Goal: Information Seeking & Learning: Understand process/instructions

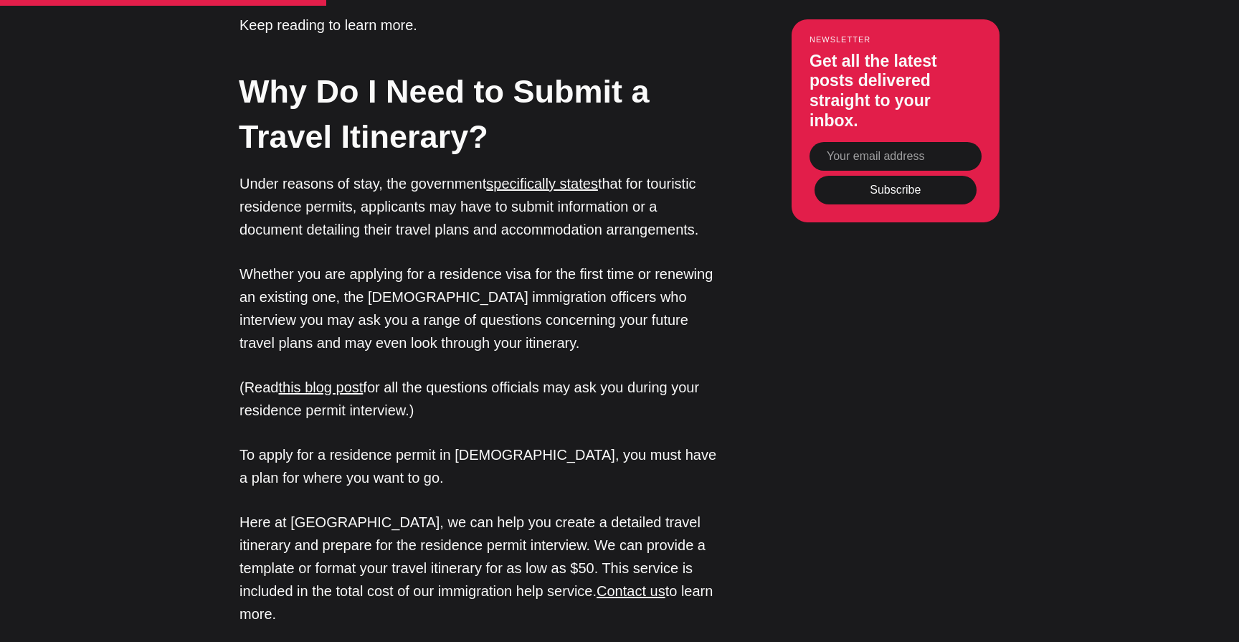
scroll to position [1345, 0]
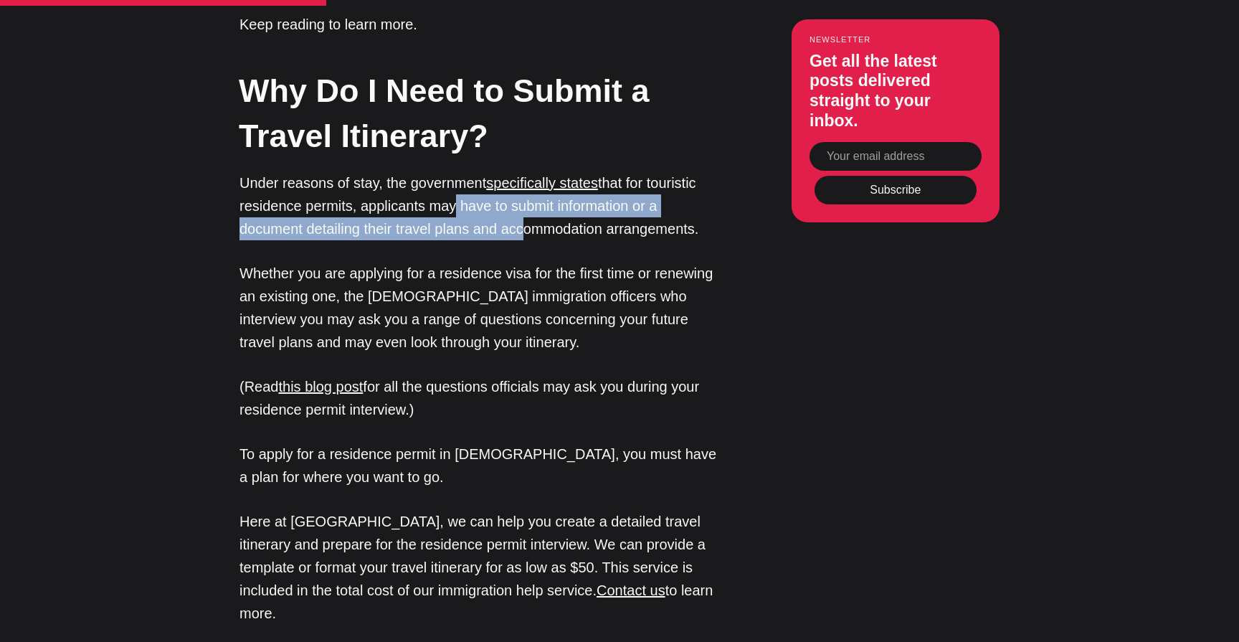
drag, startPoint x: 448, startPoint y: 179, endPoint x: 448, endPoint y: 196, distance: 17.2
click at [448, 196] on p "Under reasons of stay, the government specifically states that for touristic re…" at bounding box center [480, 205] width 480 height 69
click at [448, 195] on p "Under reasons of stay, the government specifically states that for touristic re…" at bounding box center [480, 205] width 480 height 69
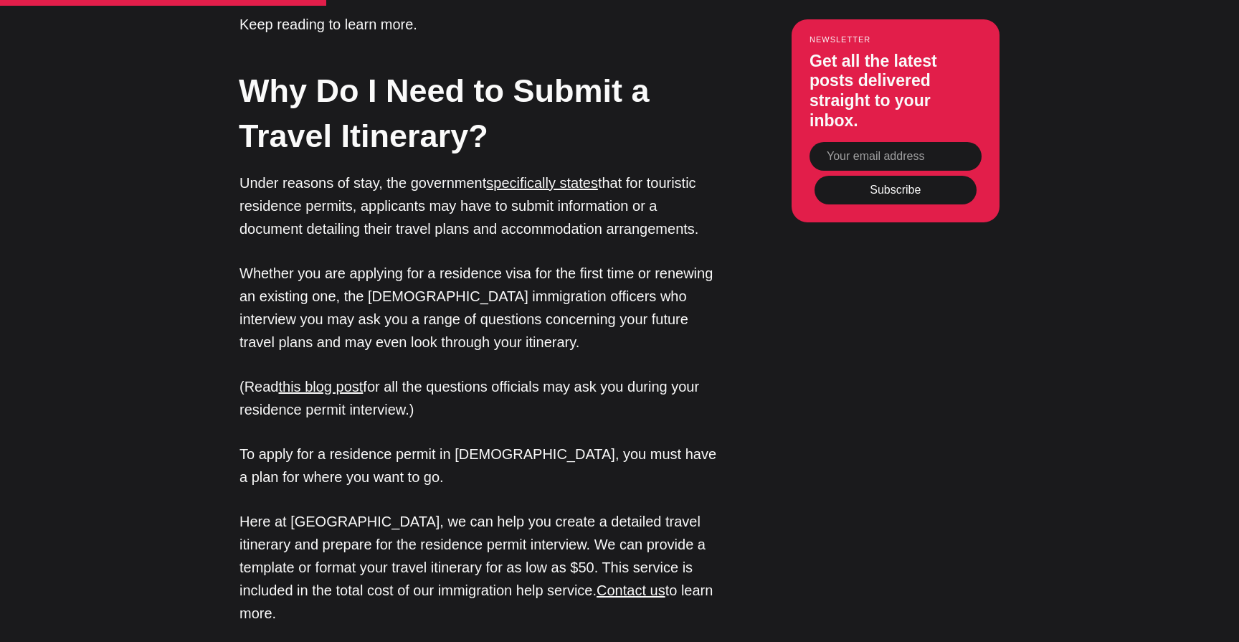
click at [404, 199] on p "Under reasons of stay, the government specifically states that for touristic re…" at bounding box center [480, 205] width 480 height 69
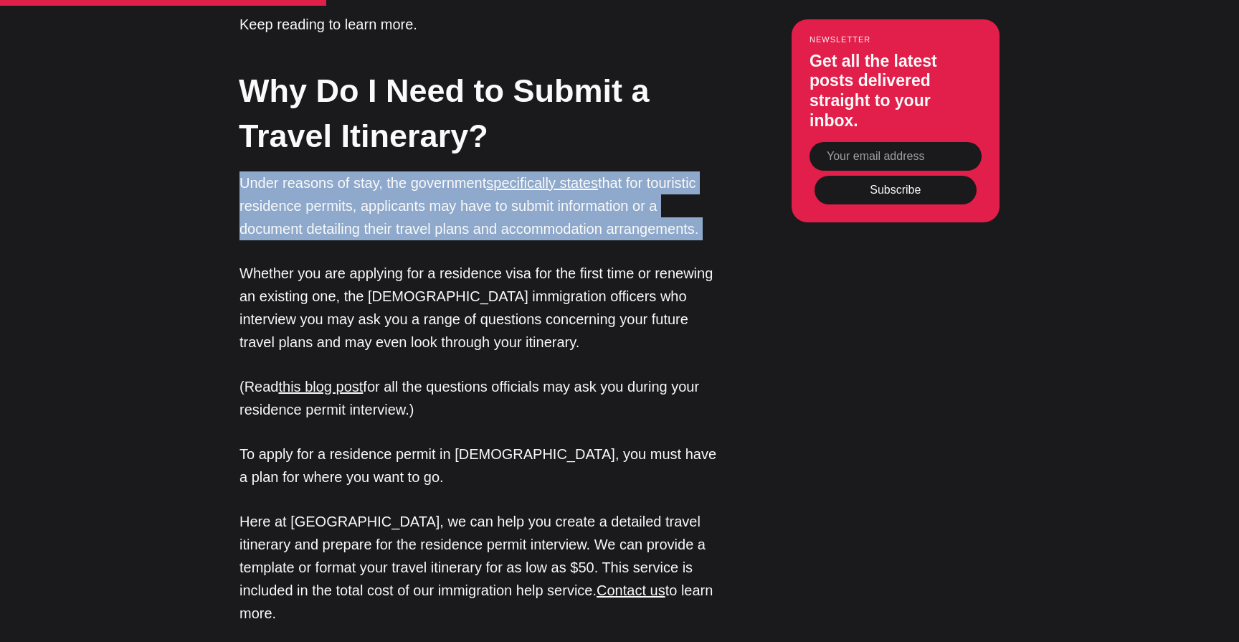
click at [404, 199] on p "Under reasons of stay, the government specifically states that for touristic re…" at bounding box center [480, 205] width 480 height 69
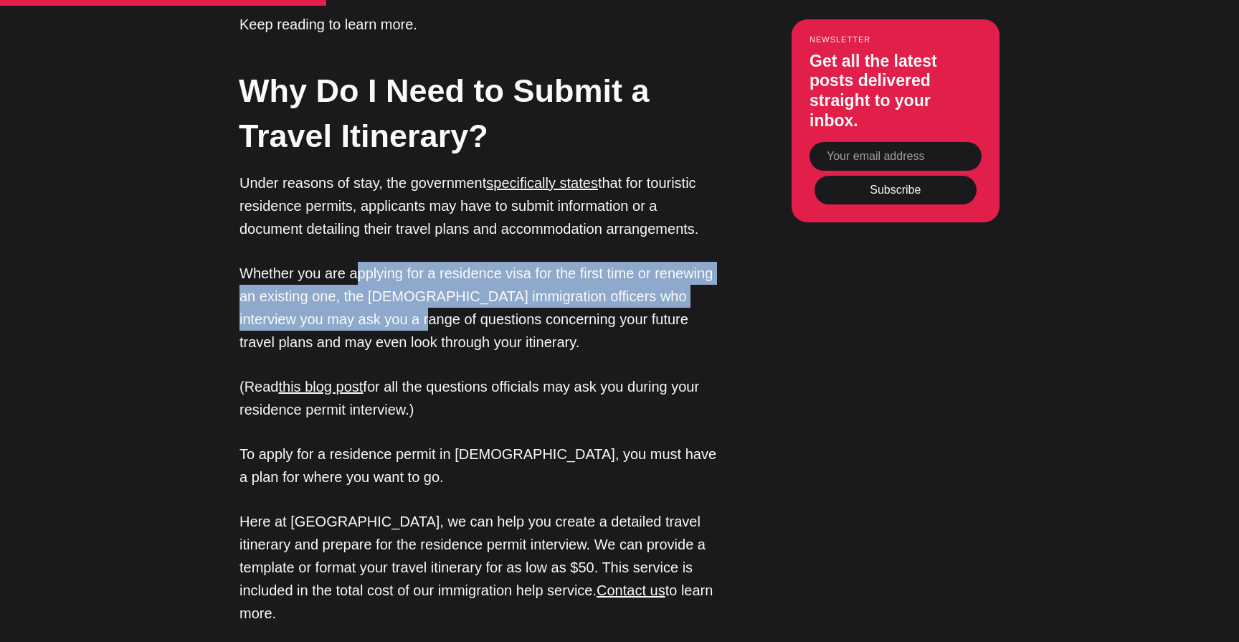
drag, startPoint x: 351, startPoint y: 229, endPoint x: 358, endPoint y: 278, distance: 48.5
click at [358, 278] on p "Whether you are applying for a residence visa for the first time or renewing an…" at bounding box center [480, 308] width 480 height 92
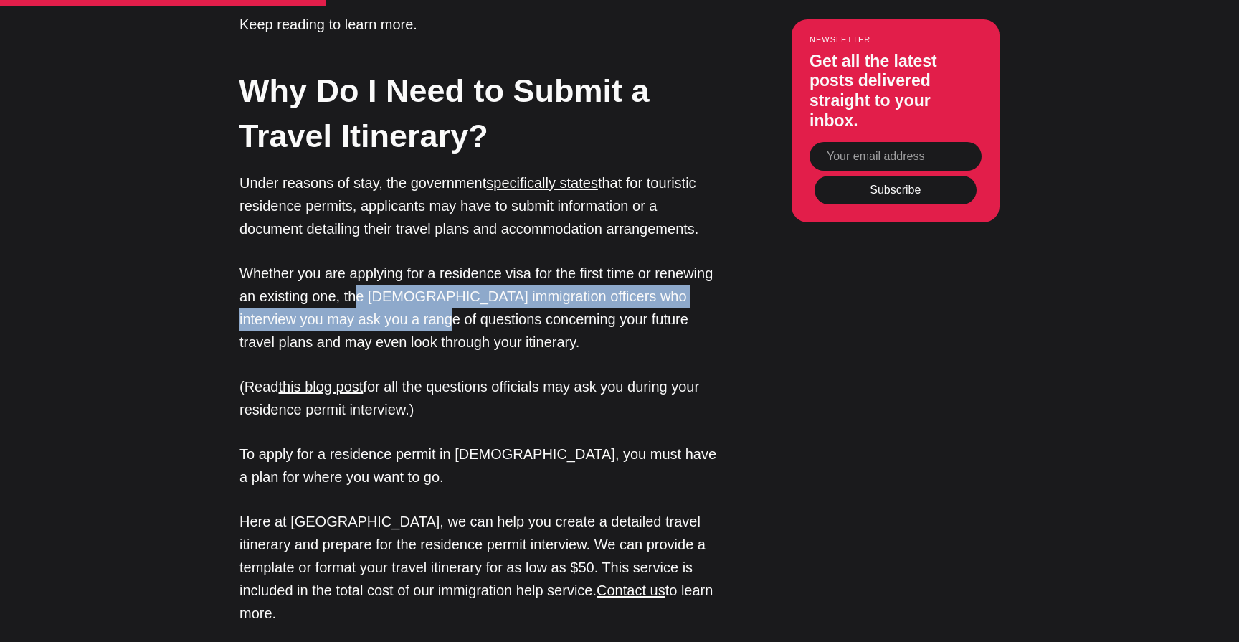
drag, startPoint x: 351, startPoint y: 261, endPoint x: 373, endPoint y: 285, distance: 32.0
click at [373, 286] on p "Whether you are applying for a residence visa for the first time or renewing an…" at bounding box center [480, 308] width 480 height 92
click at [373, 285] on p "Whether you are applying for a residence visa for the first time or renewing an…" at bounding box center [480, 308] width 480 height 92
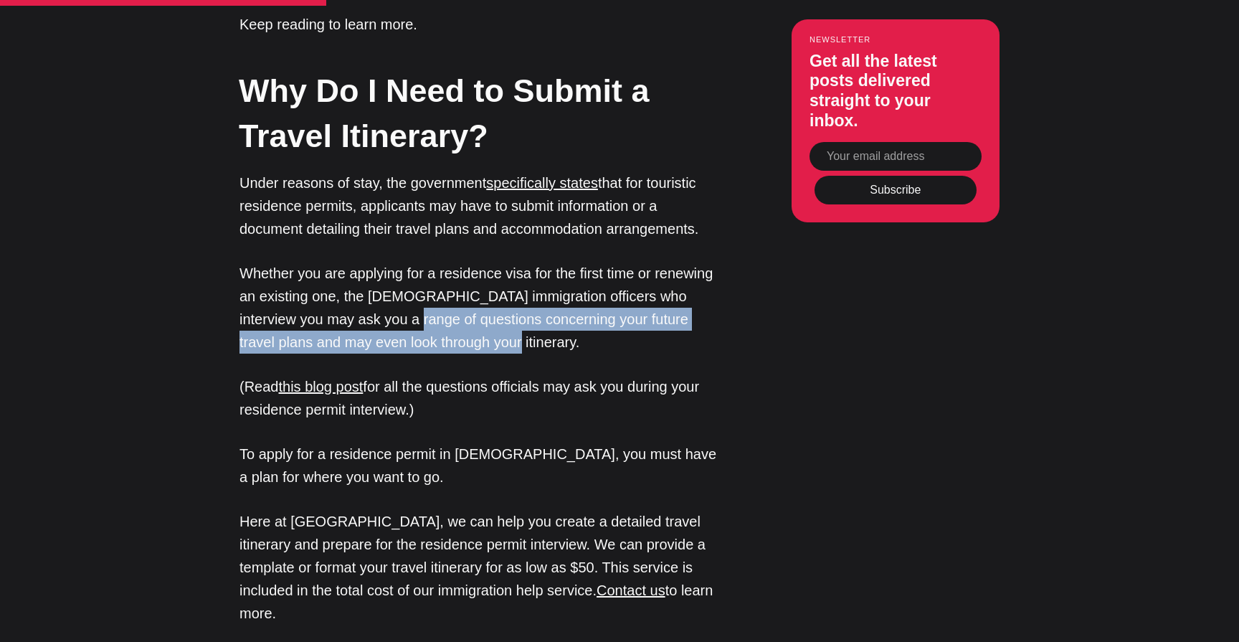
drag, startPoint x: 409, startPoint y: 313, endPoint x: 345, endPoint y: 289, distance: 69.0
click at [345, 289] on p "Whether you are applying for a residence visa for the first time or renewing an…" at bounding box center [480, 308] width 480 height 92
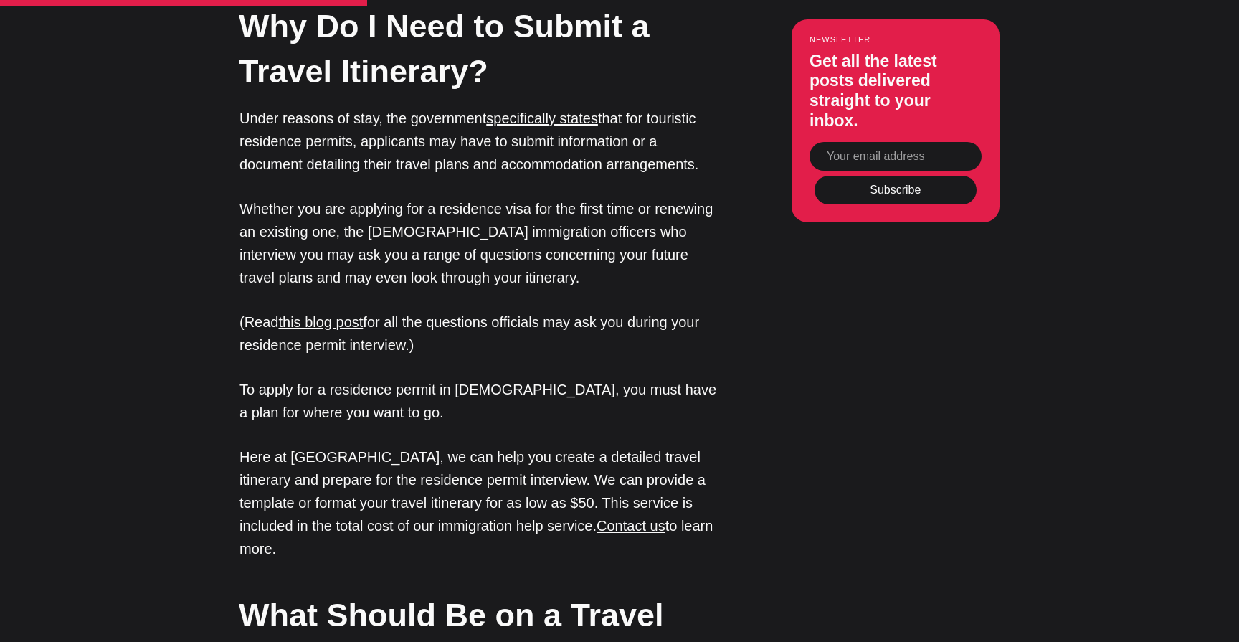
scroll to position [1428, 0]
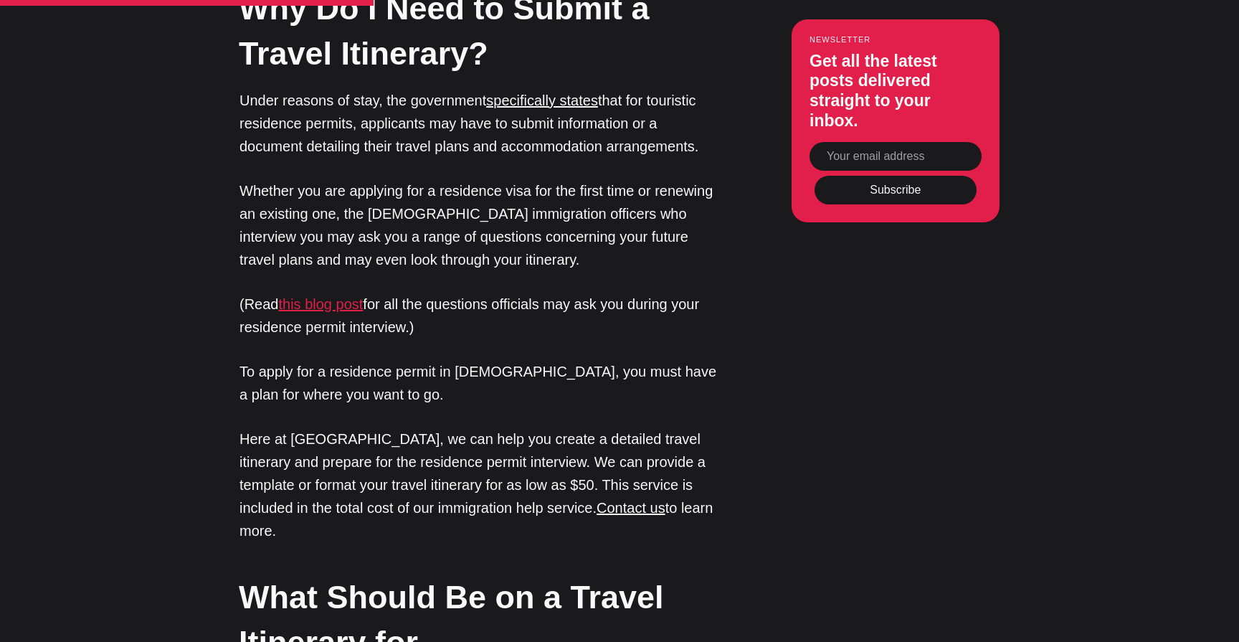
click at [339, 296] on link "this blog post" at bounding box center [320, 304] width 85 height 16
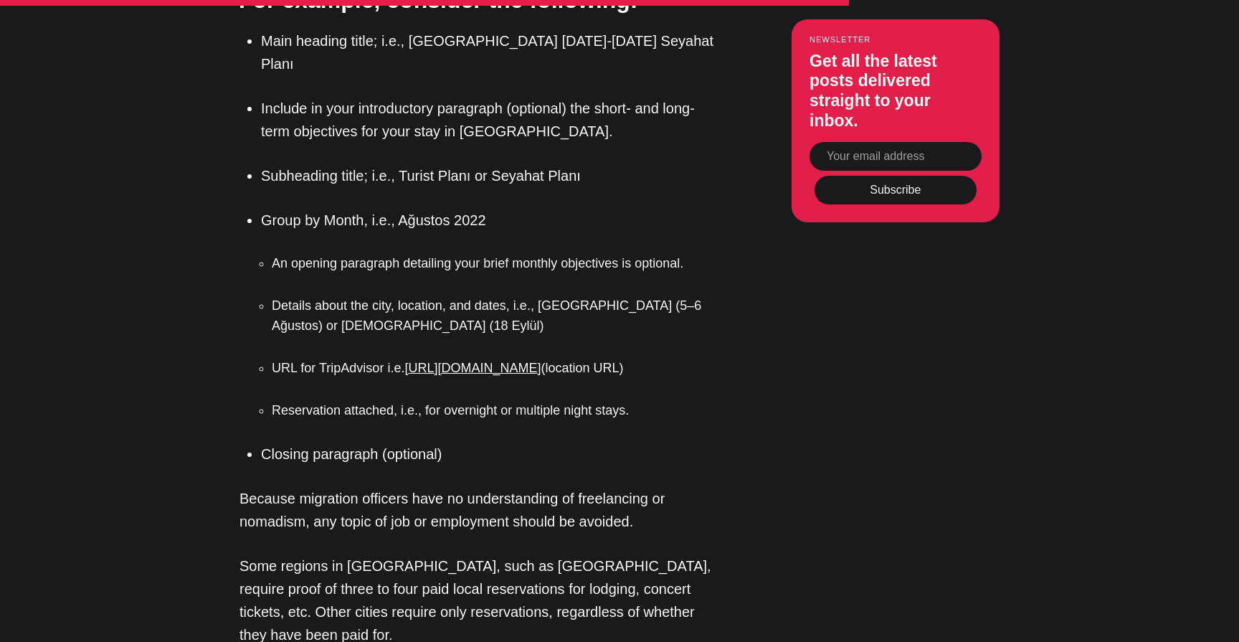
scroll to position [2260, 0]
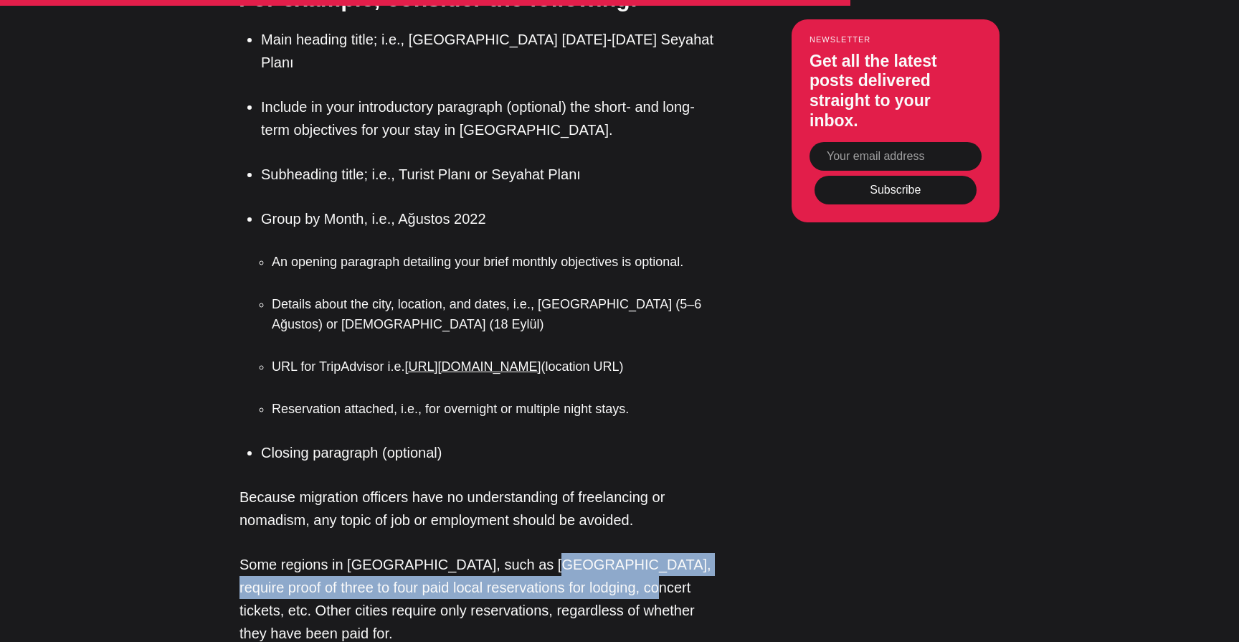
drag, startPoint x: 510, startPoint y: 435, endPoint x: 544, endPoint y: 458, distance: 40.8
click at [544, 553] on p "Some regions in [GEOGRAPHIC_DATA], such as [GEOGRAPHIC_DATA], require proof of …" at bounding box center [480, 599] width 480 height 92
click at [392, 553] on p "Some regions in [GEOGRAPHIC_DATA], such as [GEOGRAPHIC_DATA], require proof of …" at bounding box center [480, 599] width 480 height 92
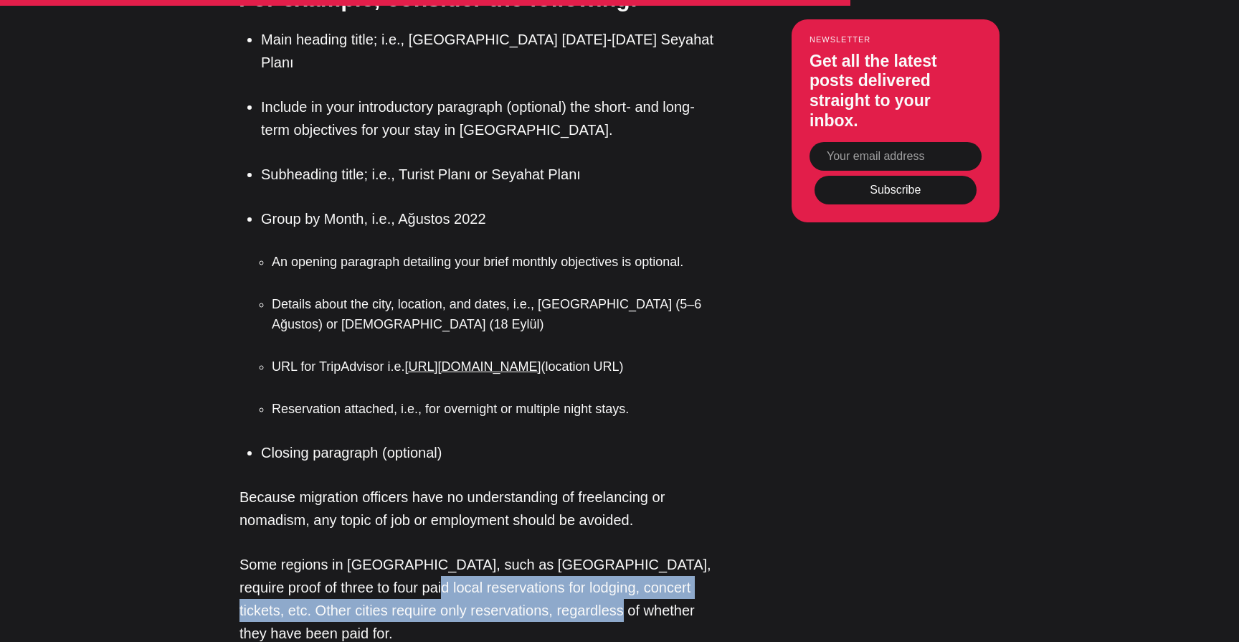
drag, startPoint x: 331, startPoint y: 461, endPoint x: 539, endPoint y: 482, distance: 209.0
click at [539, 553] on p "Some regions in [GEOGRAPHIC_DATA], such as [GEOGRAPHIC_DATA], require proof of …" at bounding box center [480, 599] width 480 height 92
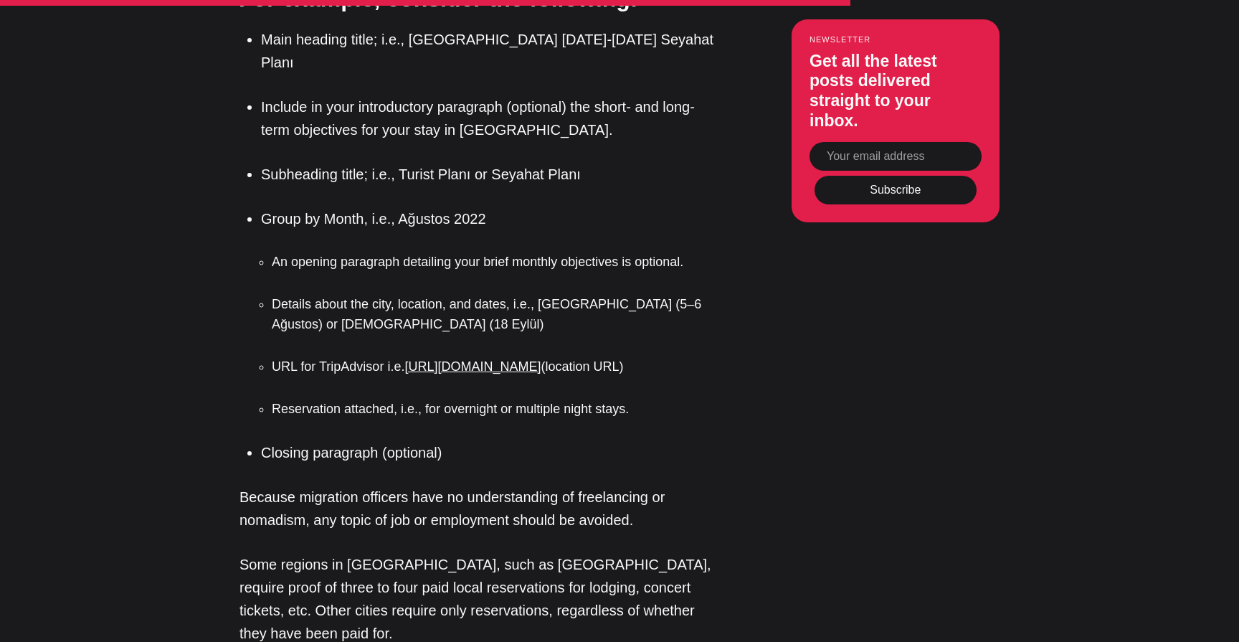
click at [480, 553] on p "Some regions in [GEOGRAPHIC_DATA], such as [GEOGRAPHIC_DATA], require proof of …" at bounding box center [480, 599] width 480 height 92
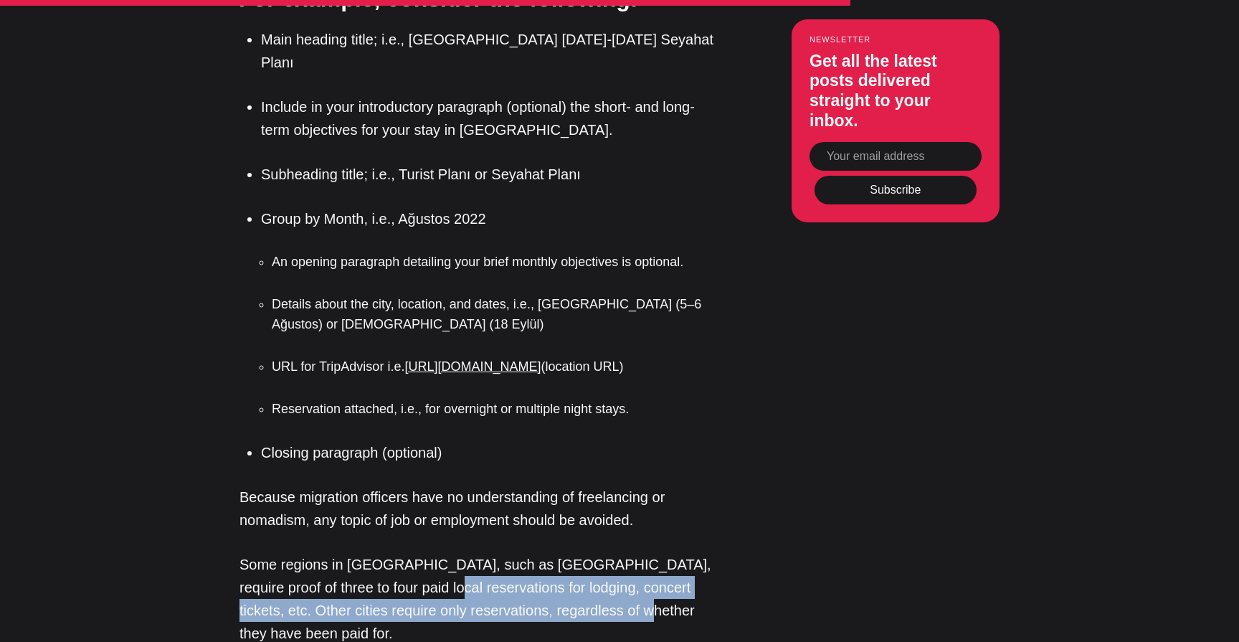
drag, startPoint x: 351, startPoint y: 469, endPoint x: 572, endPoint y: 484, distance: 221.4
click at [572, 553] on p "Some regions in [GEOGRAPHIC_DATA], such as [GEOGRAPHIC_DATA], require proof of …" at bounding box center [480, 599] width 480 height 92
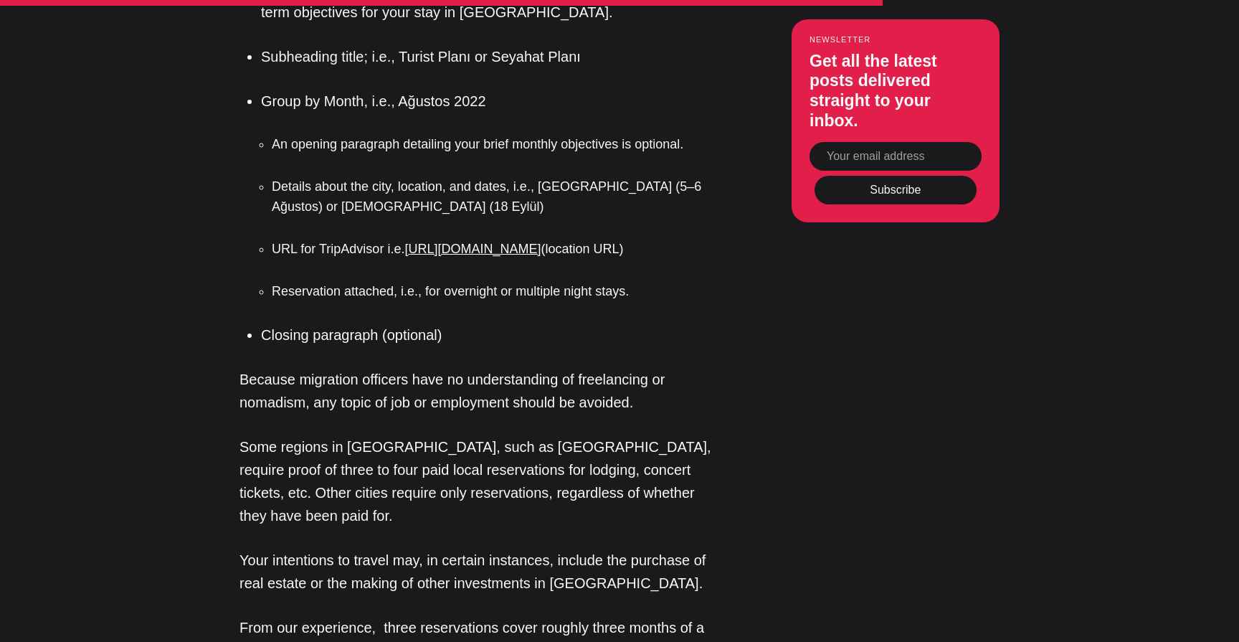
scroll to position [2399, 0]
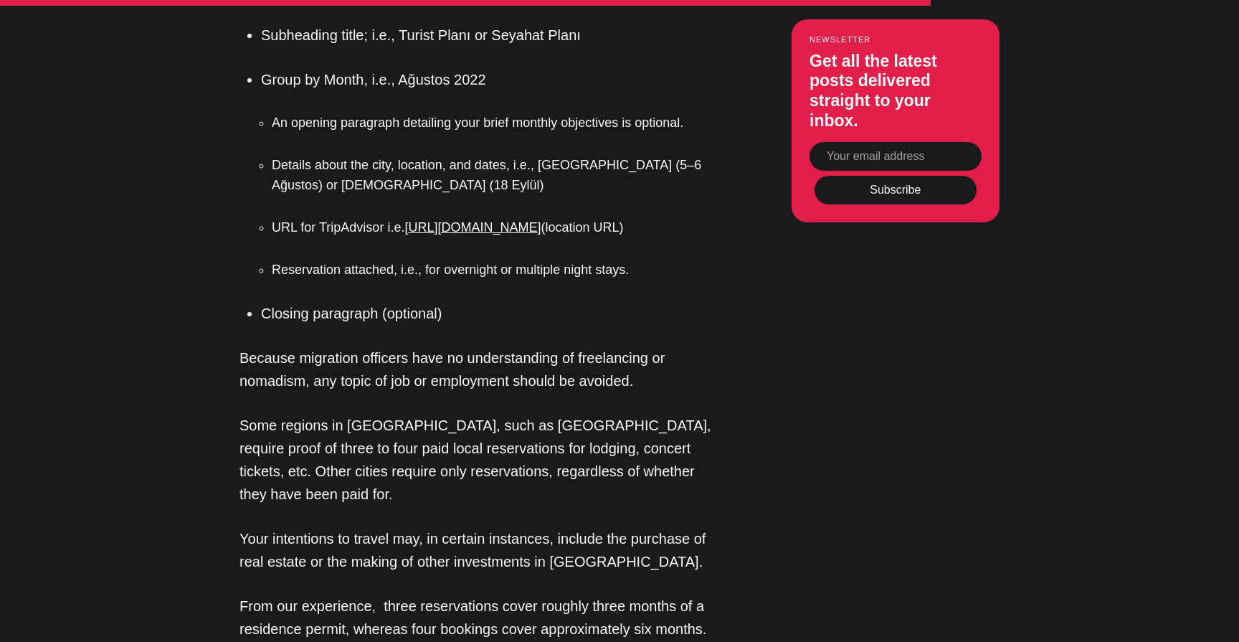
click at [489, 527] on p "Your intentions to travel may, in certain instances, include the purchase of re…" at bounding box center [480, 550] width 480 height 46
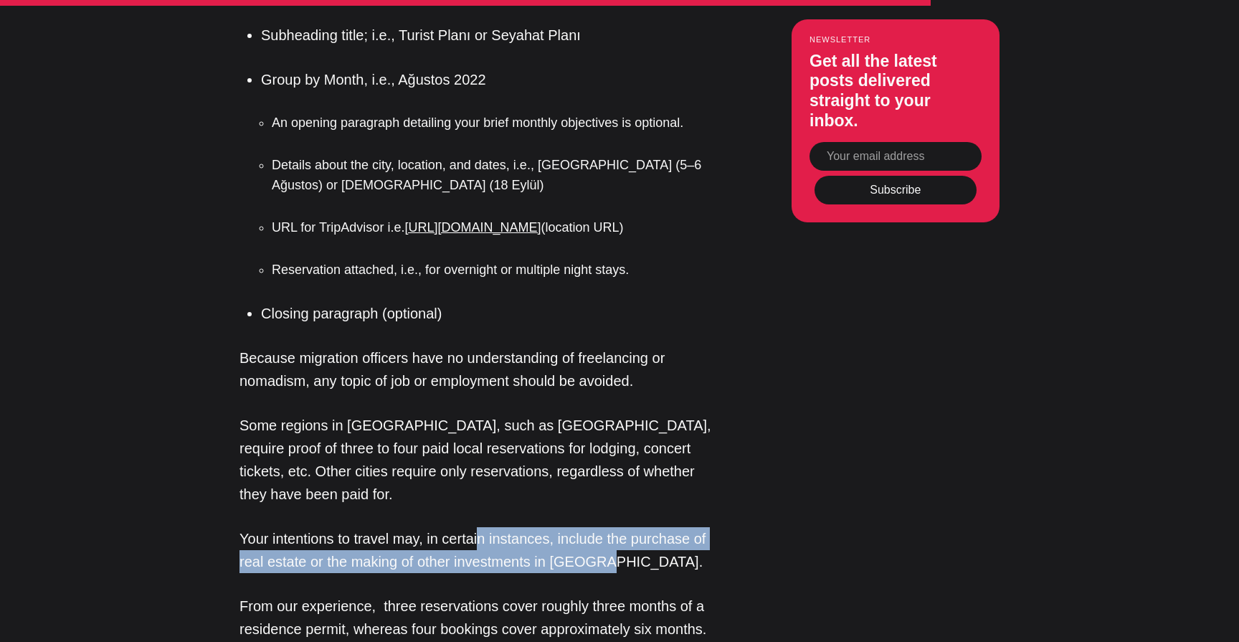
drag, startPoint x: 600, startPoint y: 420, endPoint x: 475, endPoint y: 383, distance: 130.9
click at [475, 527] on p "Your intentions to travel may, in certain instances, include the purchase of re…" at bounding box center [480, 550] width 480 height 46
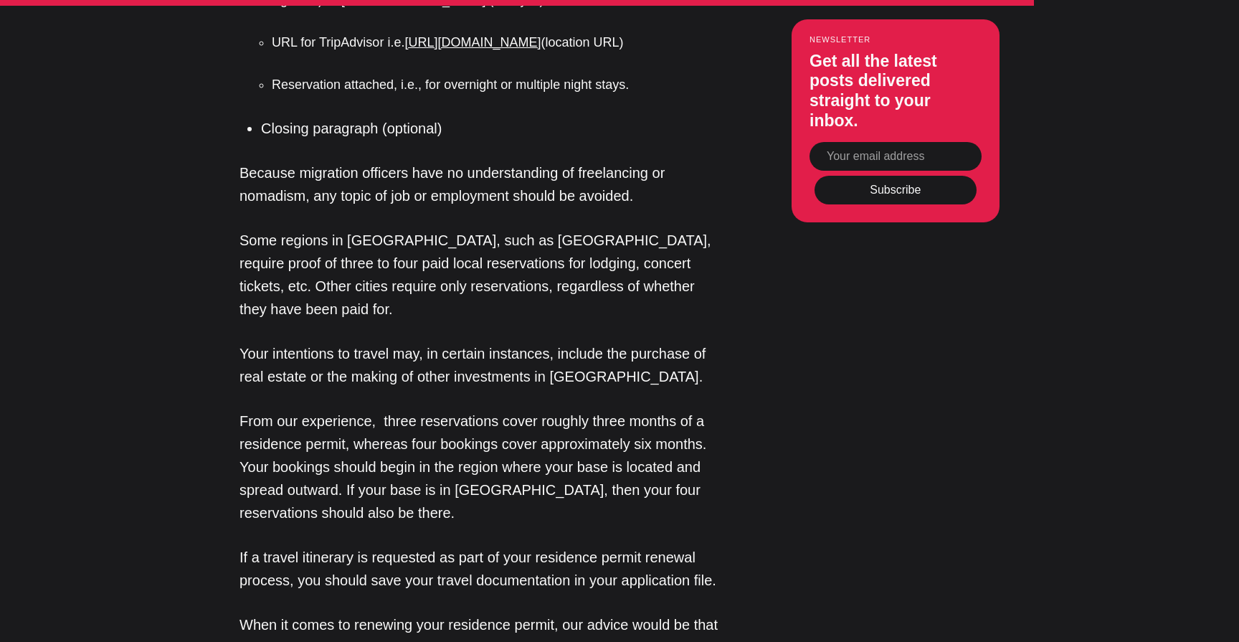
scroll to position [2593, 0]
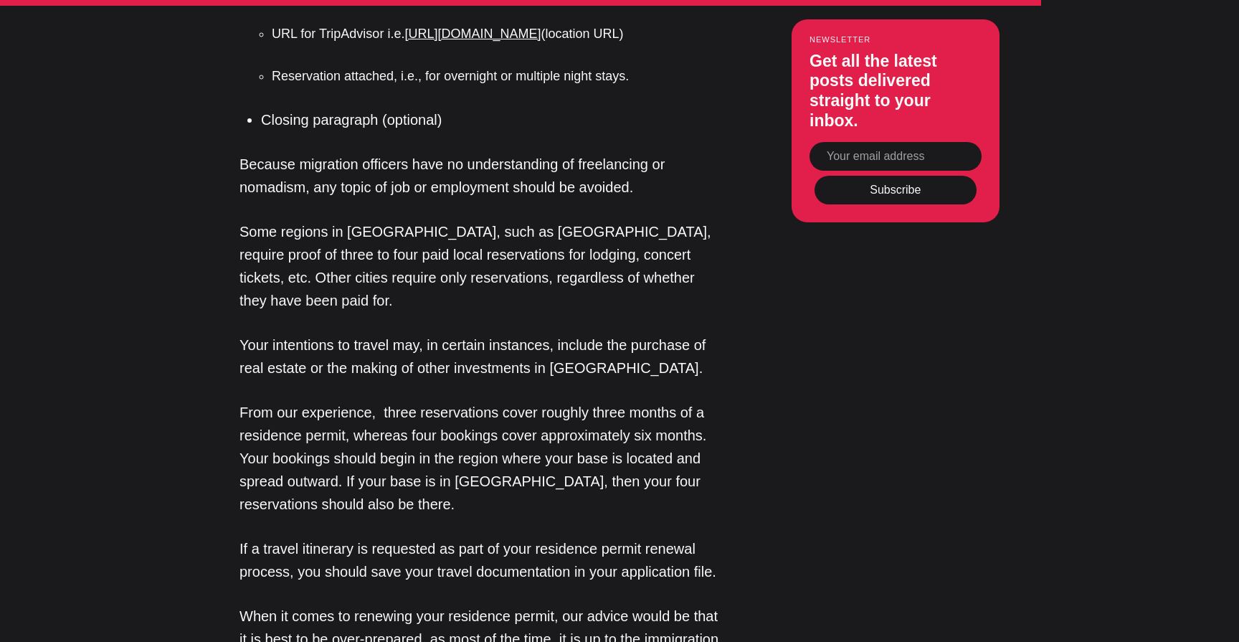
click at [509, 537] on p "If a travel itinerary is requested as part of your residence permit renewal pro…" at bounding box center [480, 560] width 480 height 46
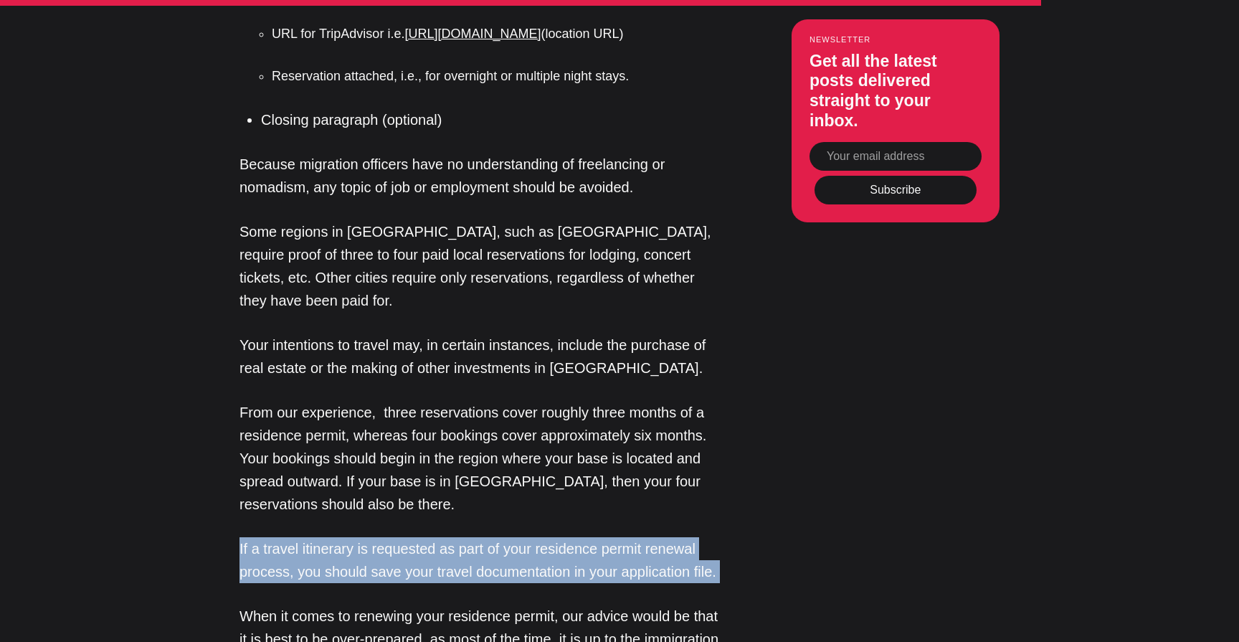
click at [509, 537] on p "If a travel itinerary is requested as part of your residence permit renewal pro…" at bounding box center [480, 560] width 480 height 46
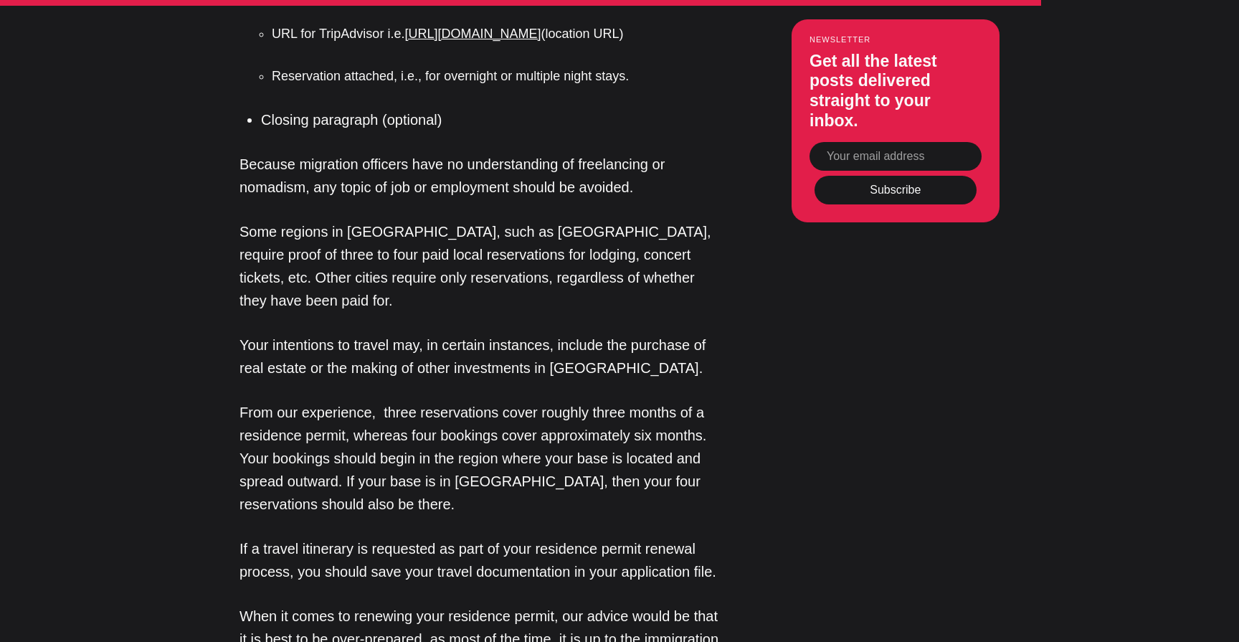
click at [523, 537] on p "If a travel itinerary is requested as part of your residence permit renewal pro…" at bounding box center [480, 560] width 480 height 46
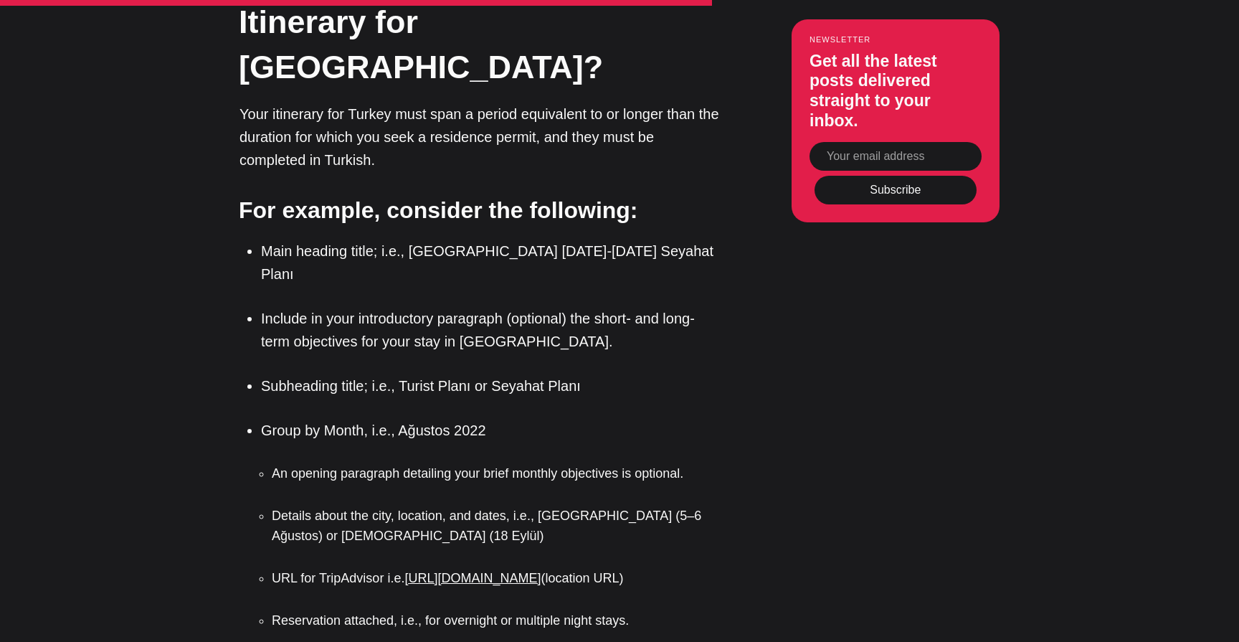
scroll to position [2068, 0]
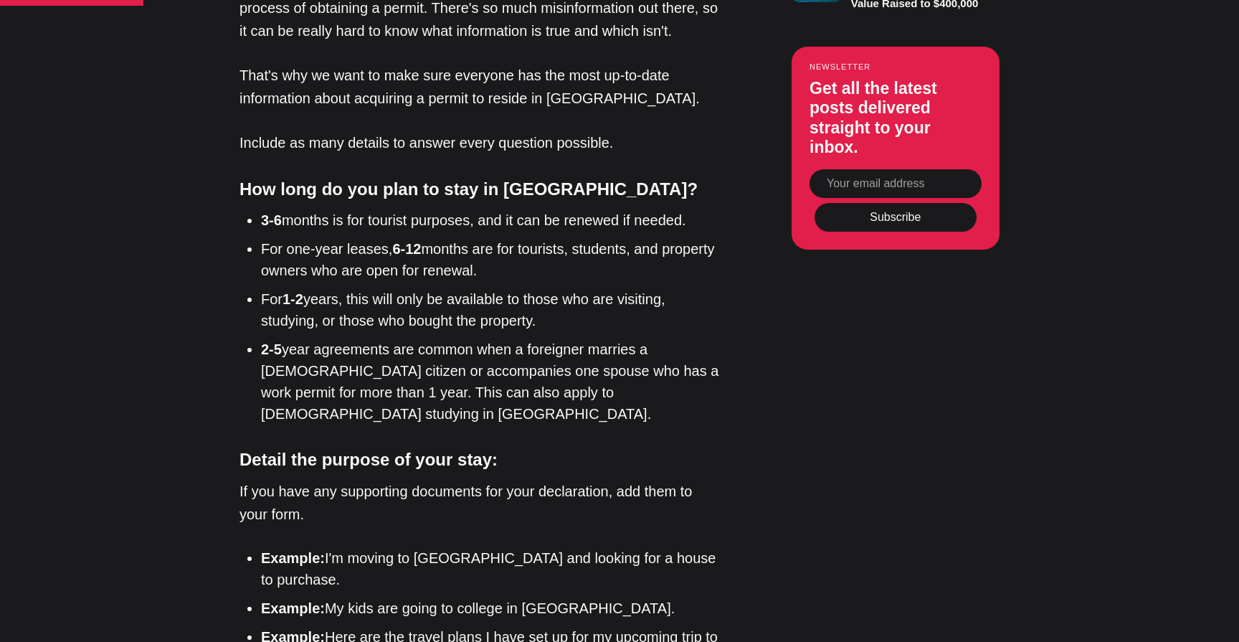
scroll to position [1427, 0]
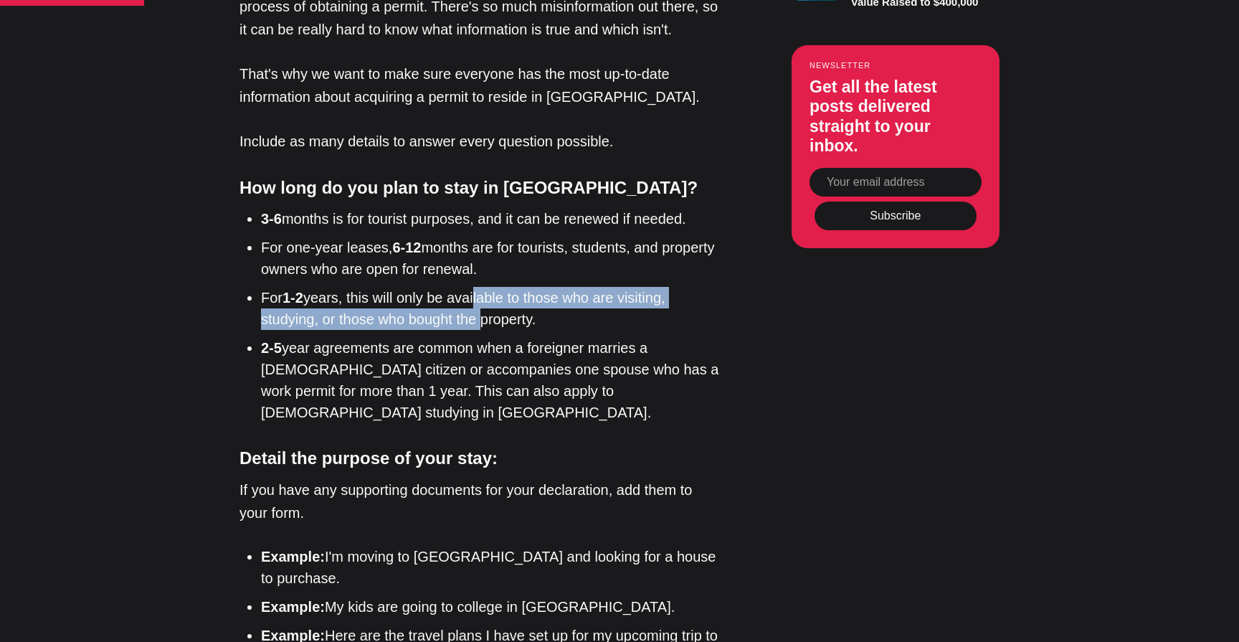
drag, startPoint x: 468, startPoint y: 303, endPoint x: 474, endPoint y: 317, distance: 15.4
click at [474, 317] on li "For 1-2 years, this will only be available to those who are visiting, studying,…" at bounding box center [490, 308] width 459 height 43
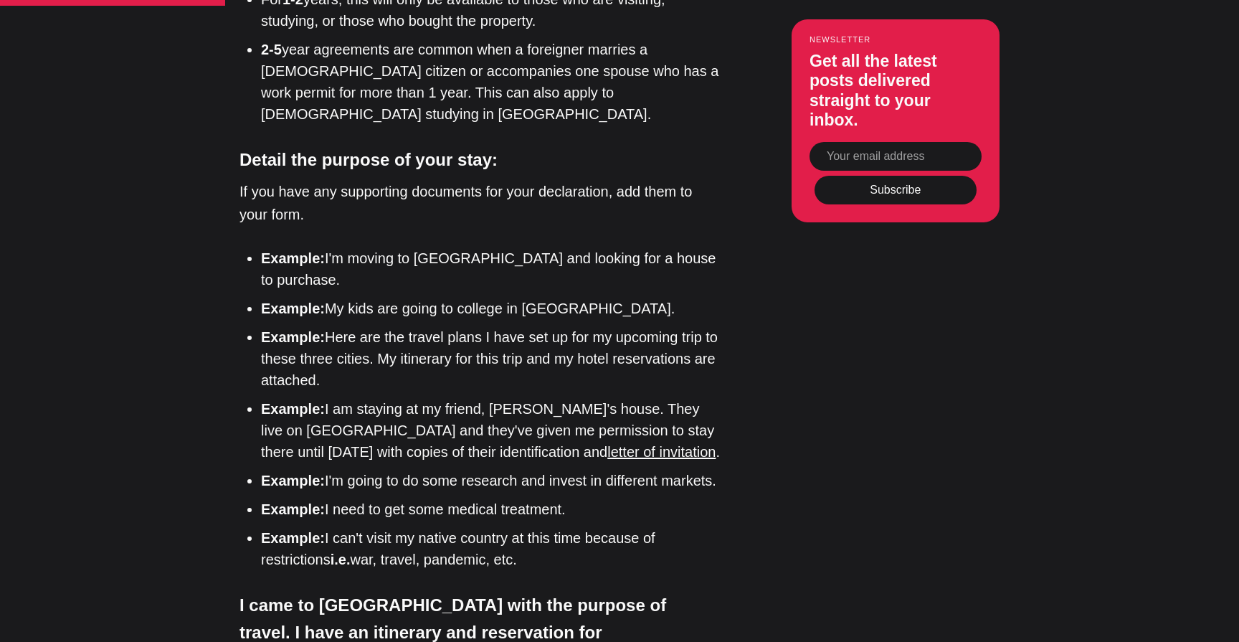
scroll to position [1736, 0]
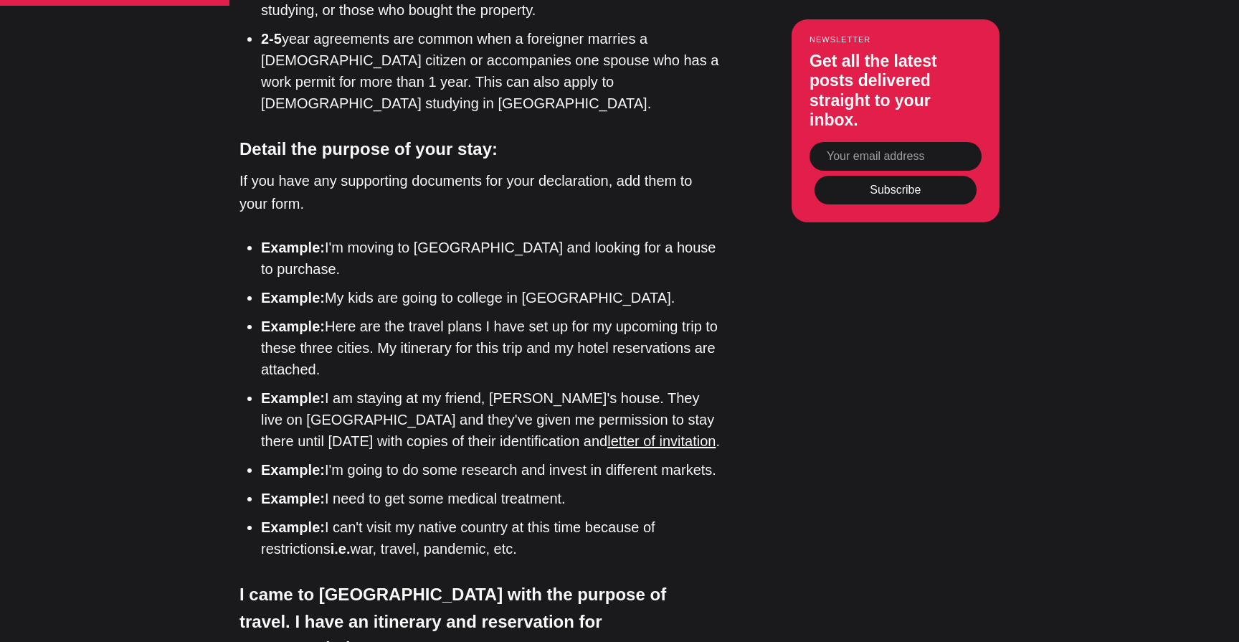
click at [490, 237] on li "Example: I'm moving to Turkey and looking for a house to purchase." at bounding box center [490, 258] width 459 height 43
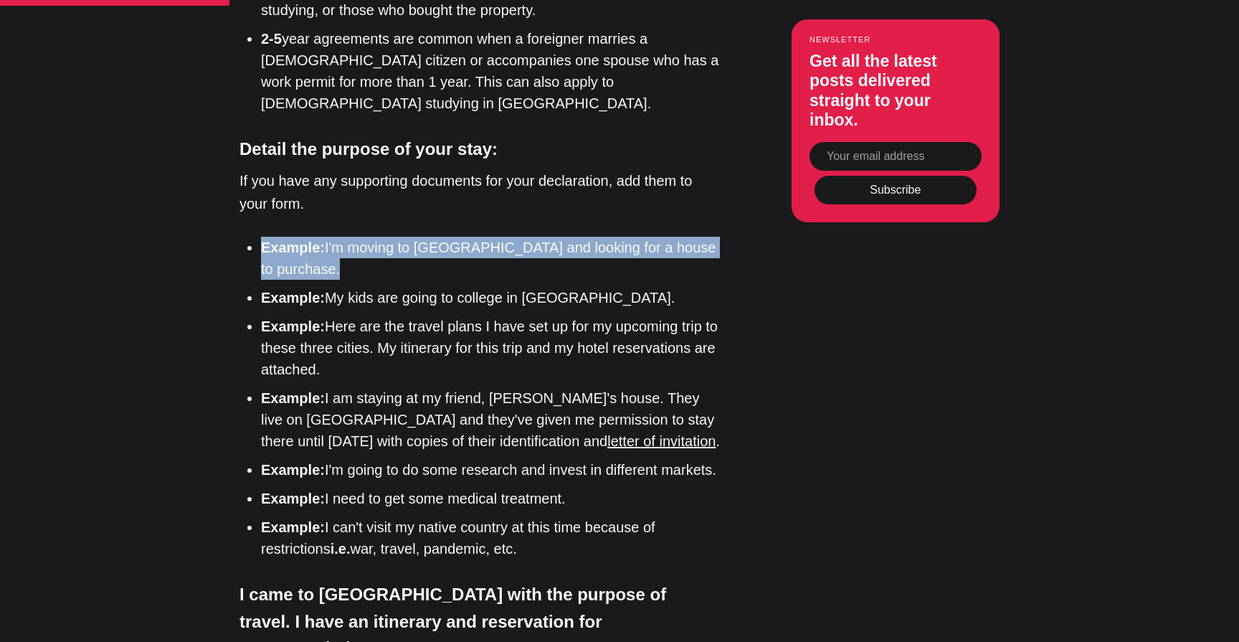
click at [490, 237] on li "Example: I'm moving to Turkey and looking for a house to purchase." at bounding box center [490, 258] width 459 height 43
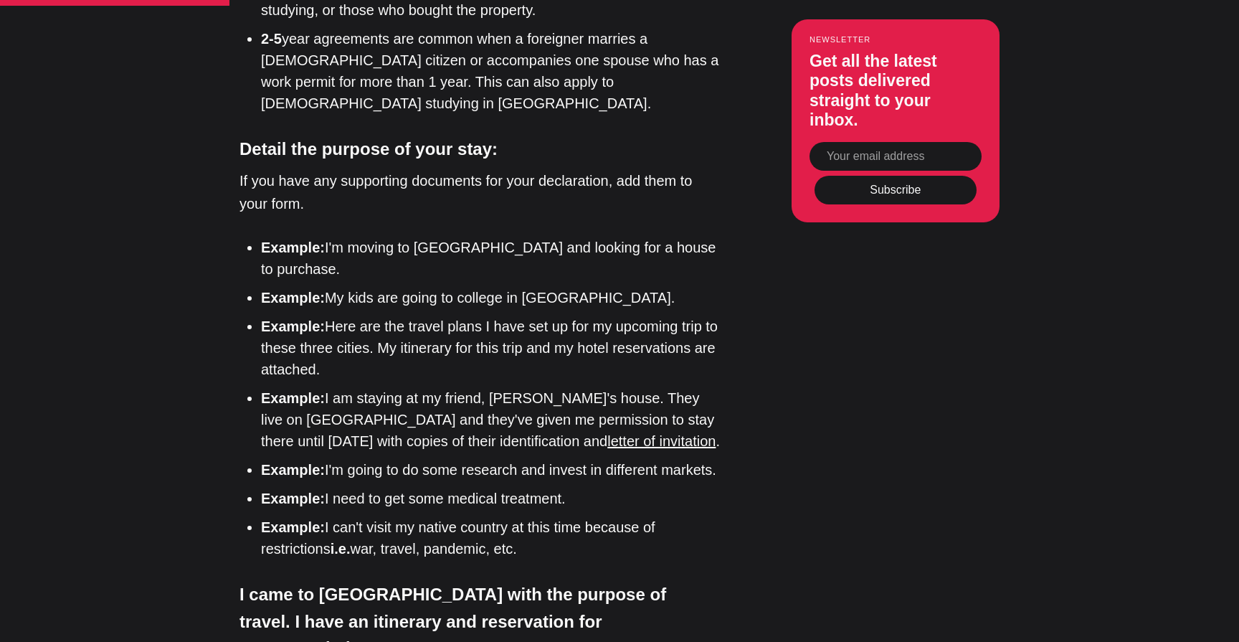
click at [470, 287] on li "Example: My kids are going to college in Istanbul." at bounding box center [490, 298] width 459 height 22
drag, startPoint x: 321, startPoint y: 257, endPoint x: 526, endPoint y: 253, distance: 205.9
click at [526, 287] on li "Example: My kids are going to college in Istanbul." at bounding box center [490, 298] width 459 height 22
click at [408, 326] on li "Example: Here are the travel plans I have set up for my upcoming trip to these …" at bounding box center [490, 348] width 459 height 65
drag, startPoint x: 379, startPoint y: 323, endPoint x: 328, endPoint y: 285, distance: 63.5
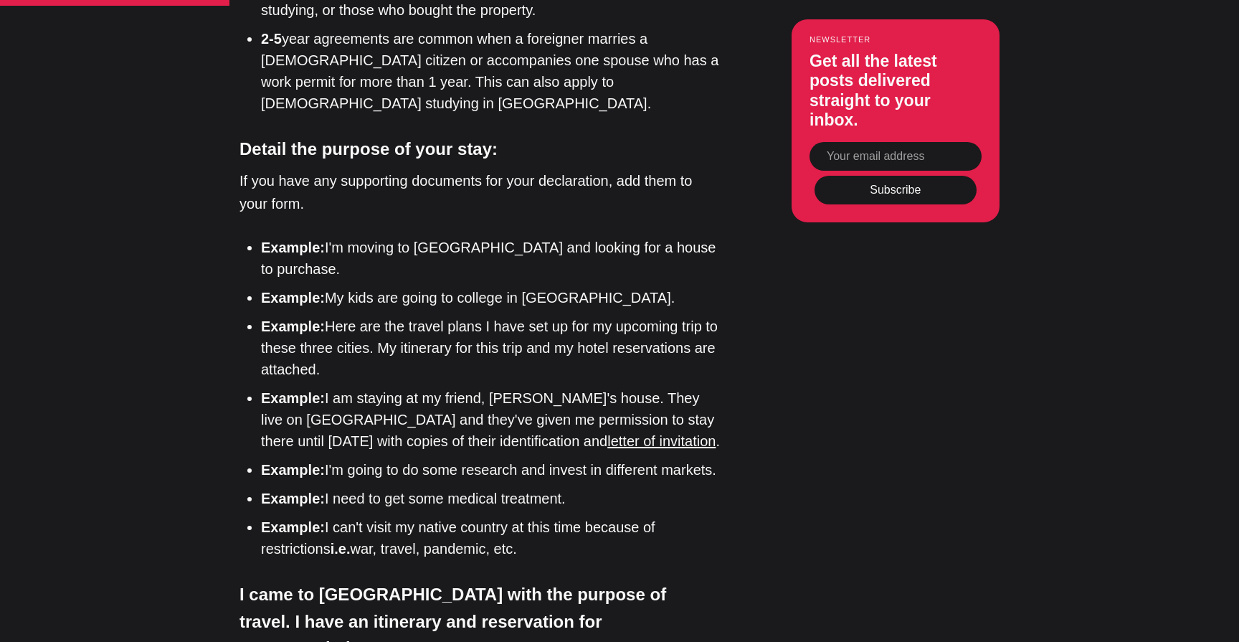
click at [328, 316] on li "Example: Here are the travel plans I have set up for my upcoming trip to these …" at bounding box center [490, 348] width 459 height 65
click at [364, 319] on li "Example: Here are the travel plans I have set up for my upcoming trip to these …" at bounding box center [490, 348] width 459 height 65
drag, startPoint x: 375, startPoint y: 327, endPoint x: 339, endPoint y: 277, distance: 62.1
click at [339, 316] on li "Example: Here are the travel plans I have set up for my upcoming trip to these …" at bounding box center [490, 348] width 459 height 65
click at [367, 316] on li "Example: Here are the travel plans I have set up for my upcoming trip to these …" at bounding box center [490, 348] width 459 height 65
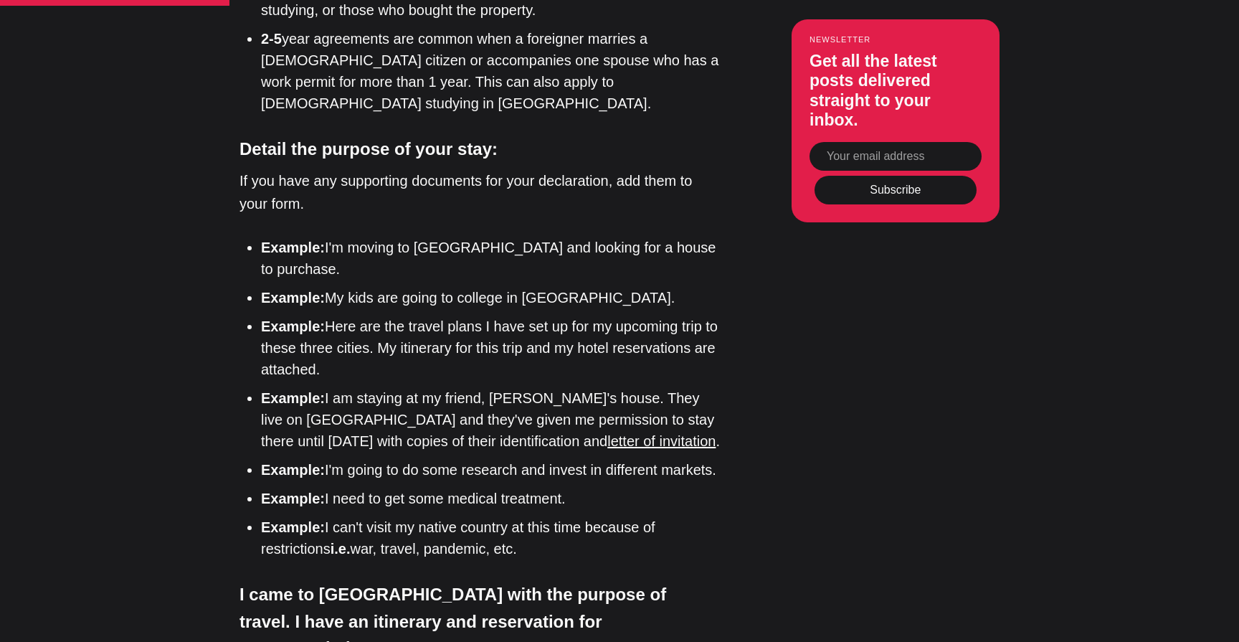
drag, startPoint x: 353, startPoint y: 331, endPoint x: 330, endPoint y: 285, distance: 52.0
click at [330, 316] on li "Example: Here are the travel plans I have set up for my upcoming trip to these …" at bounding box center [490, 348] width 459 height 65
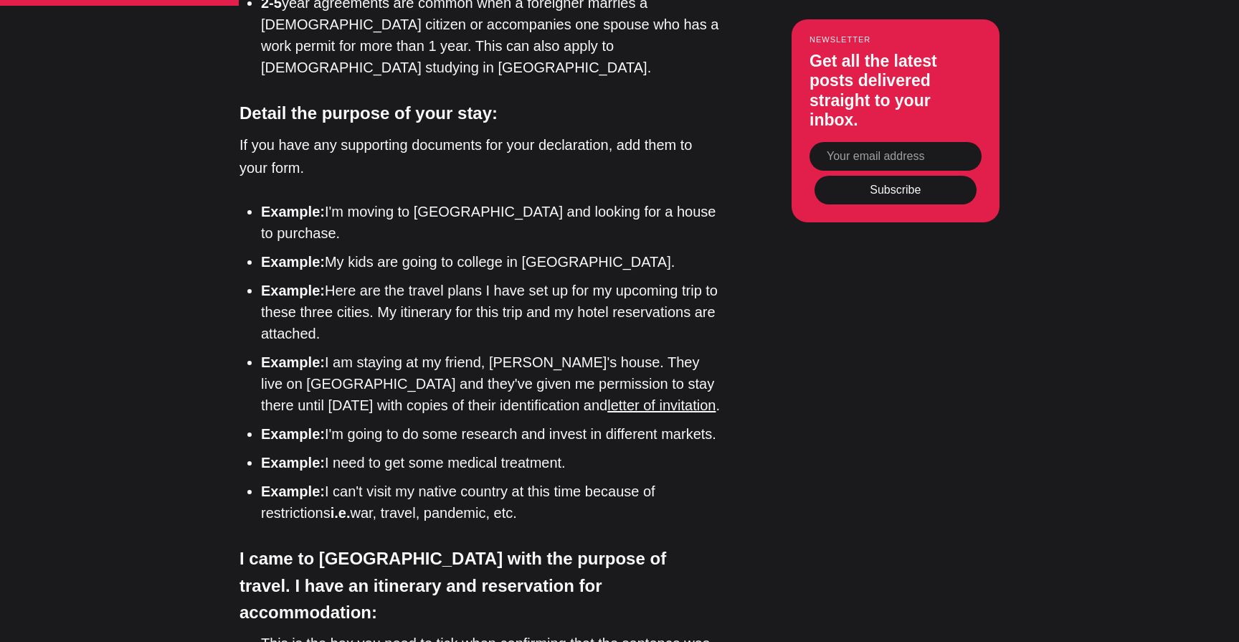
scroll to position [1773, 0]
click at [377, 351] on li "Example: I am staying at my friend, Sasha's house. They live on 123 Street and …" at bounding box center [490, 383] width 459 height 65
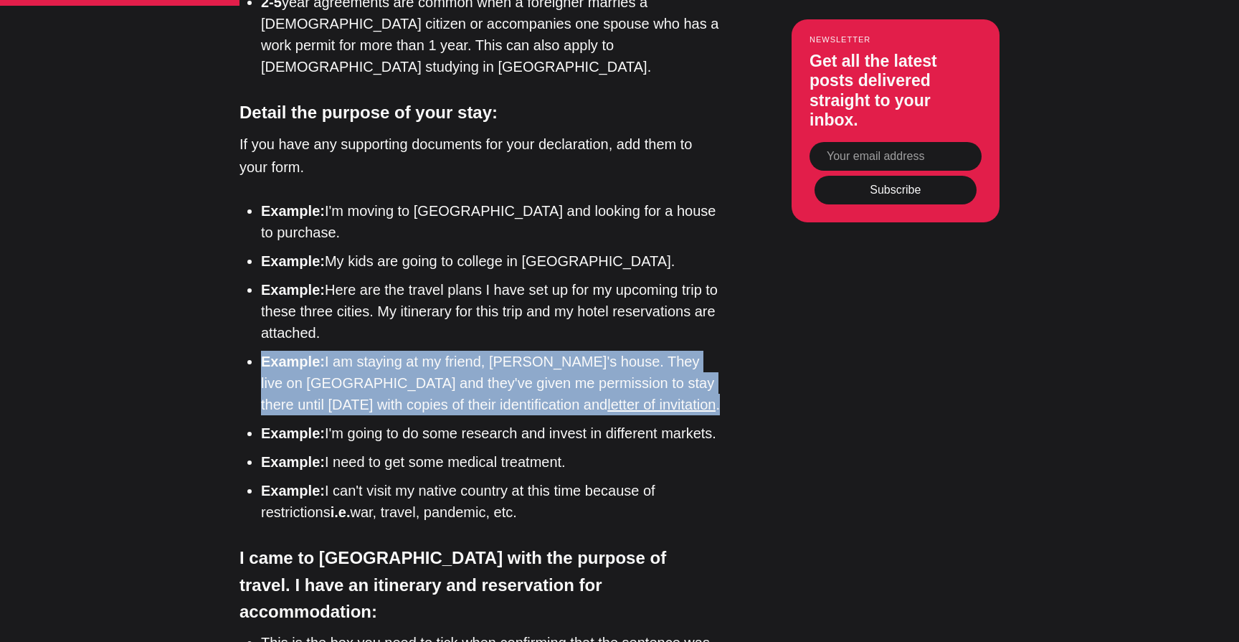
click at [377, 351] on li "Example: I am staying at my friend, Sasha's house. They live on 123 Street and …" at bounding box center [490, 383] width 459 height 65
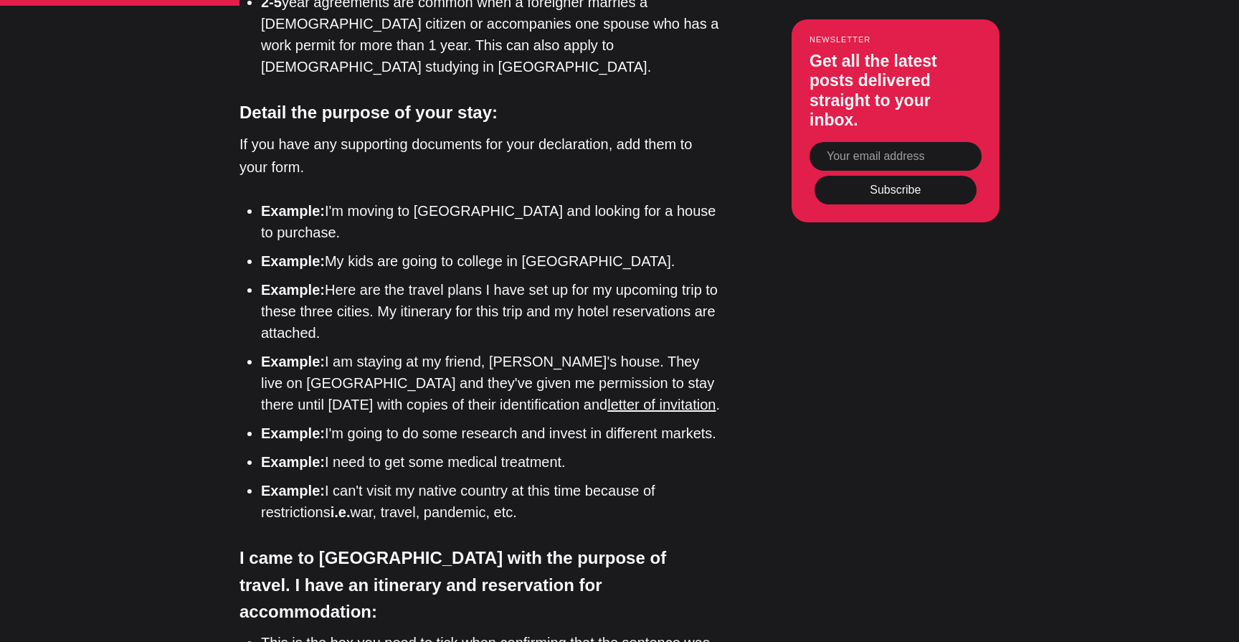
click at [377, 351] on li "Example: I am staying at my friend, Sasha's house. They live on 123 Street and …" at bounding box center [490, 383] width 459 height 65
drag, startPoint x: 369, startPoint y: 356, endPoint x: 370, endPoint y: 363, distance: 7.3
click at [370, 363] on li "Example: I am staying at my friend, Sasha's house. They live on 123 Street and …" at bounding box center [490, 383] width 459 height 65
click at [370, 422] on li "Example: I'm going to do some research and invest in different markets." at bounding box center [490, 433] width 459 height 22
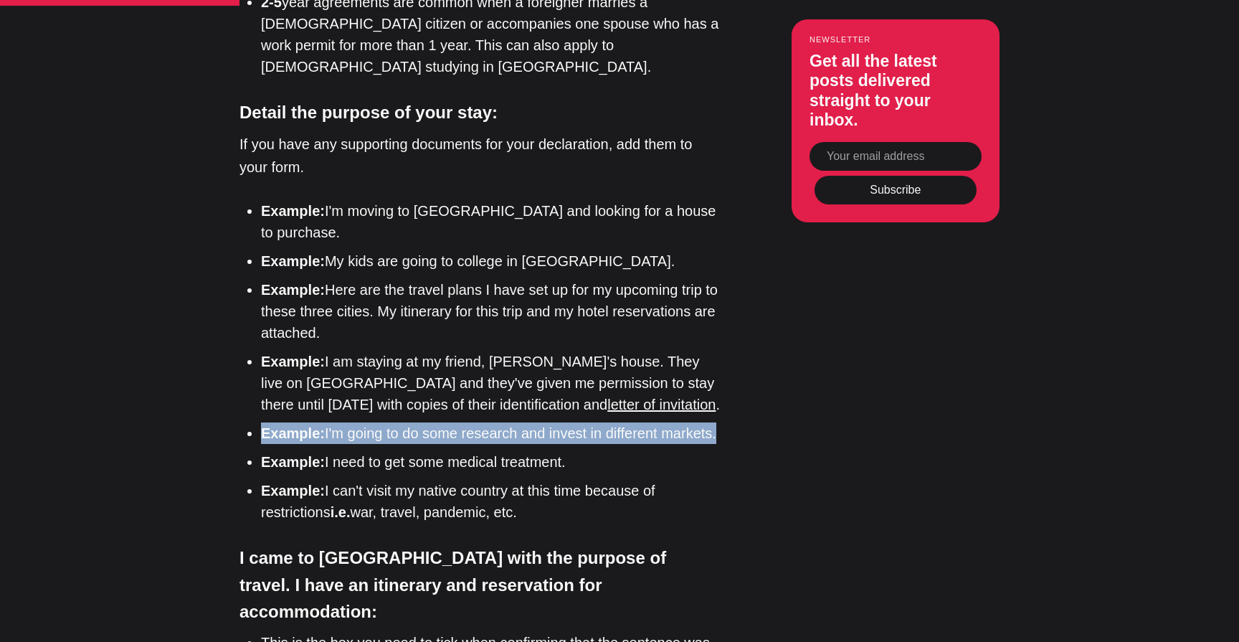
click at [370, 422] on li "Example: I'm going to do some research and invest in different markets." at bounding box center [490, 433] width 459 height 22
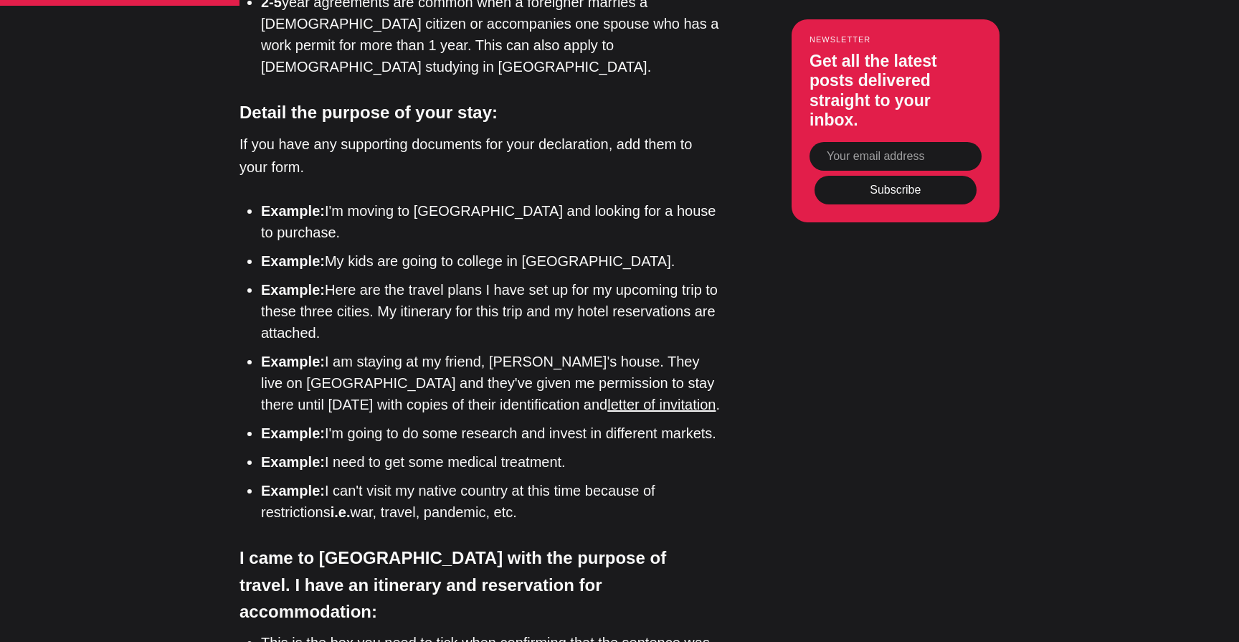
click at [379, 422] on li "Example: I'm going to do some research and invest in different markets." at bounding box center [490, 433] width 459 height 22
drag, startPoint x: 351, startPoint y: 412, endPoint x: 486, endPoint y: 412, distance: 134.8
click at [486, 451] on li "Example: I need to get some medical treatment." at bounding box center [490, 462] width 459 height 22
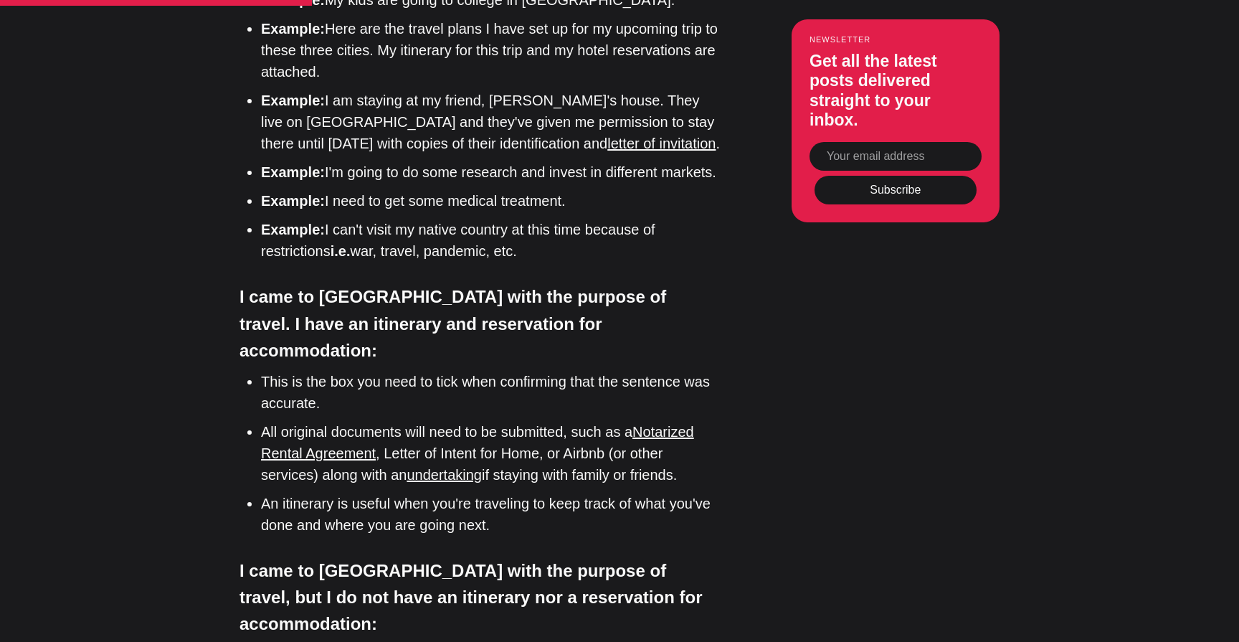
scroll to position [2035, 0]
click at [432, 369] on li "This is the box you need to tick when confirming that the sentence was accurate." at bounding box center [490, 390] width 459 height 43
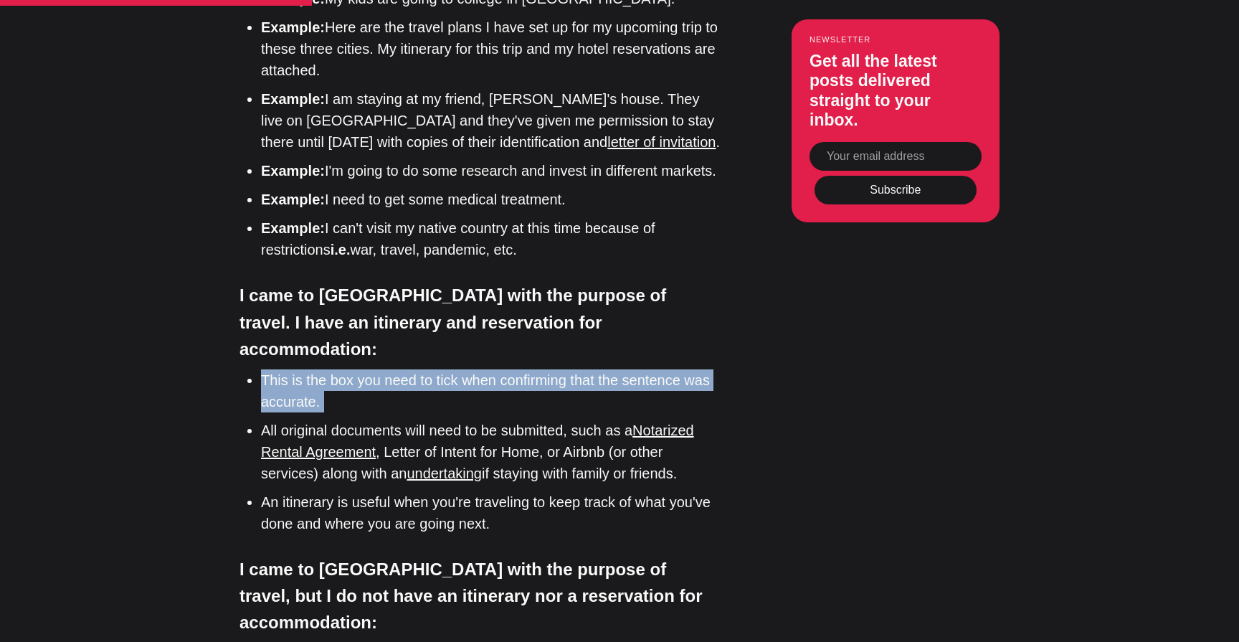
click at [432, 369] on li "This is the box you need to tick when confirming that the sentence was accurate." at bounding box center [490, 390] width 459 height 43
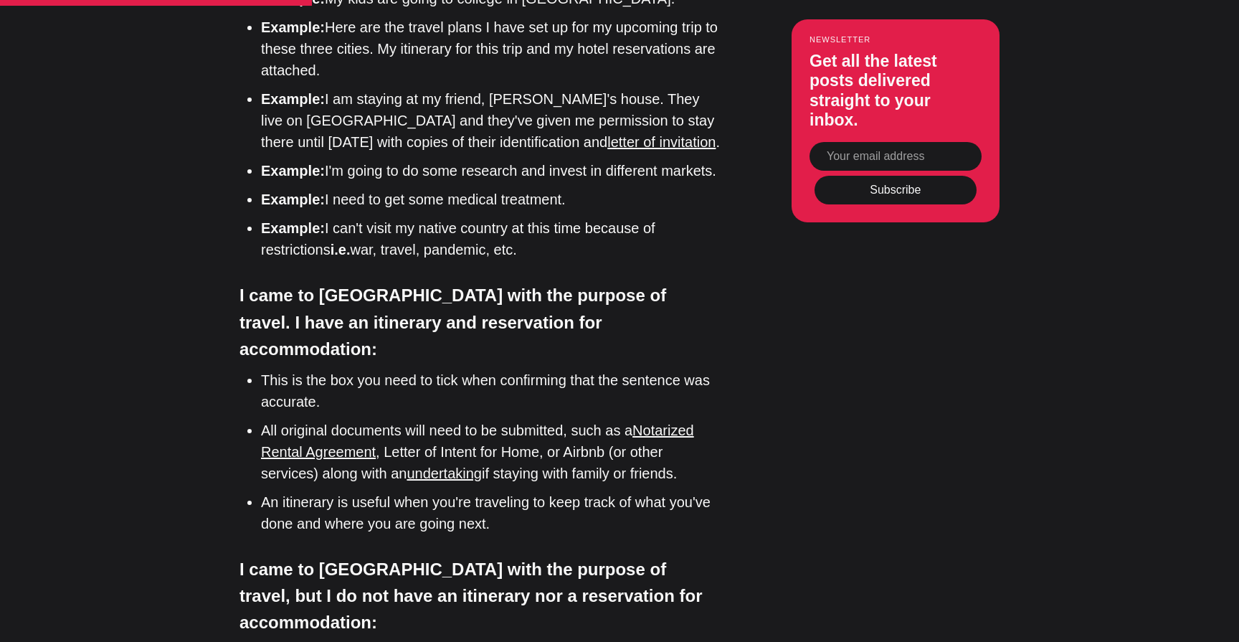
click at [437, 369] on li "This is the box you need to tick when confirming that the sentence was accurate." at bounding box center [490, 390] width 459 height 43
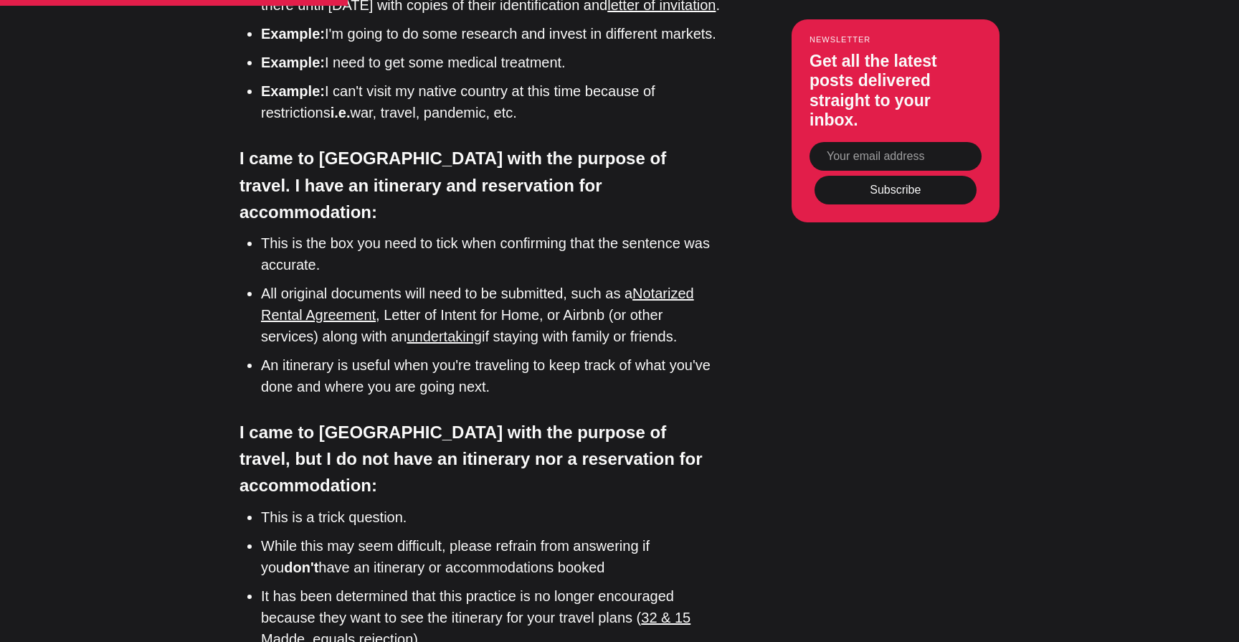
scroll to position [2179, 0]
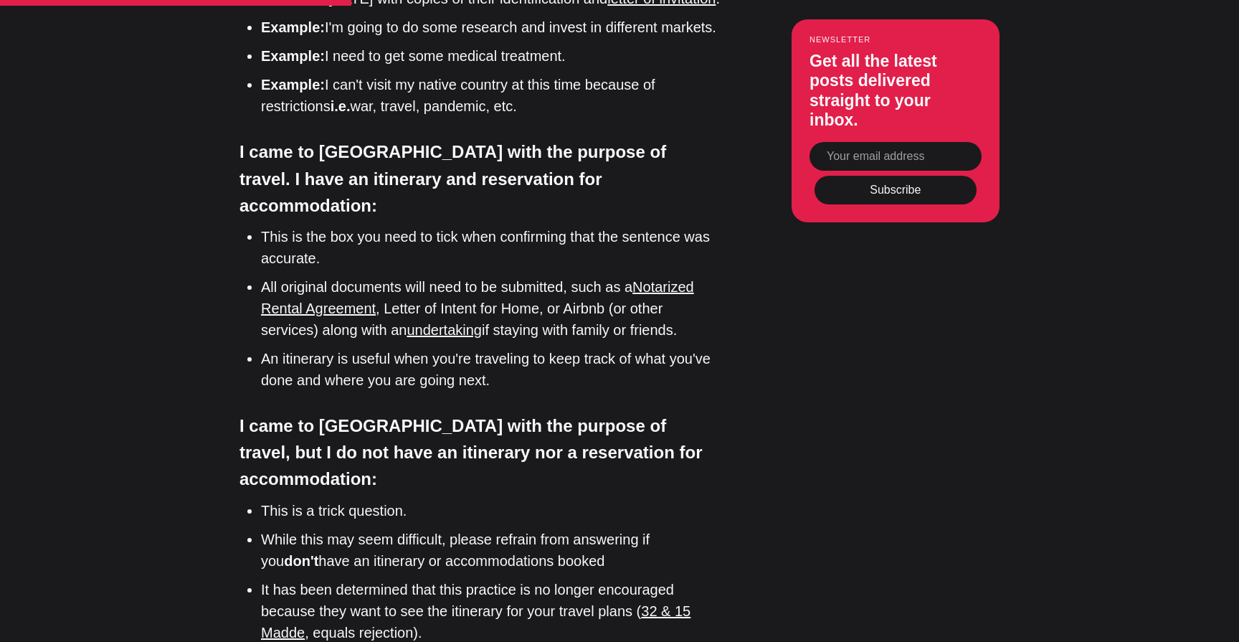
click at [399, 348] on li "An itinerary is useful when you're traveling to keep track of what you've done …" at bounding box center [490, 369] width 459 height 43
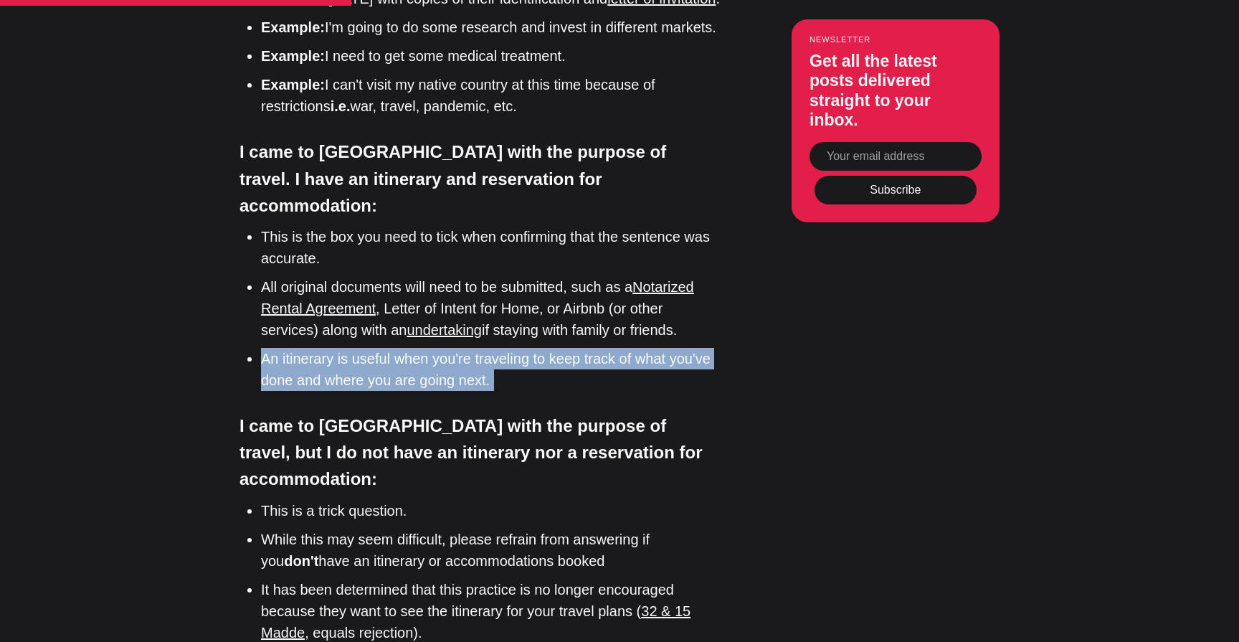
click at [399, 348] on li "An itinerary is useful when you're traveling to keep track of what you've done …" at bounding box center [490, 369] width 459 height 43
click at [464, 348] on li "An itinerary is useful when you're traveling to keep track of what you've done …" at bounding box center [490, 369] width 459 height 43
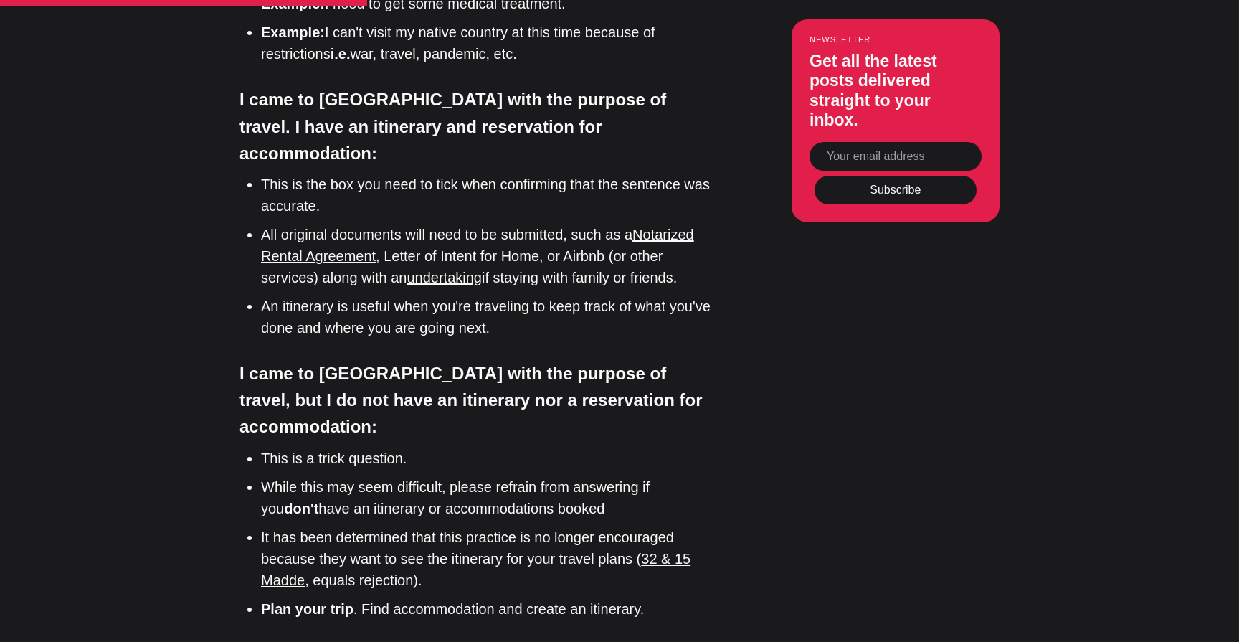
scroll to position [2238, 0]
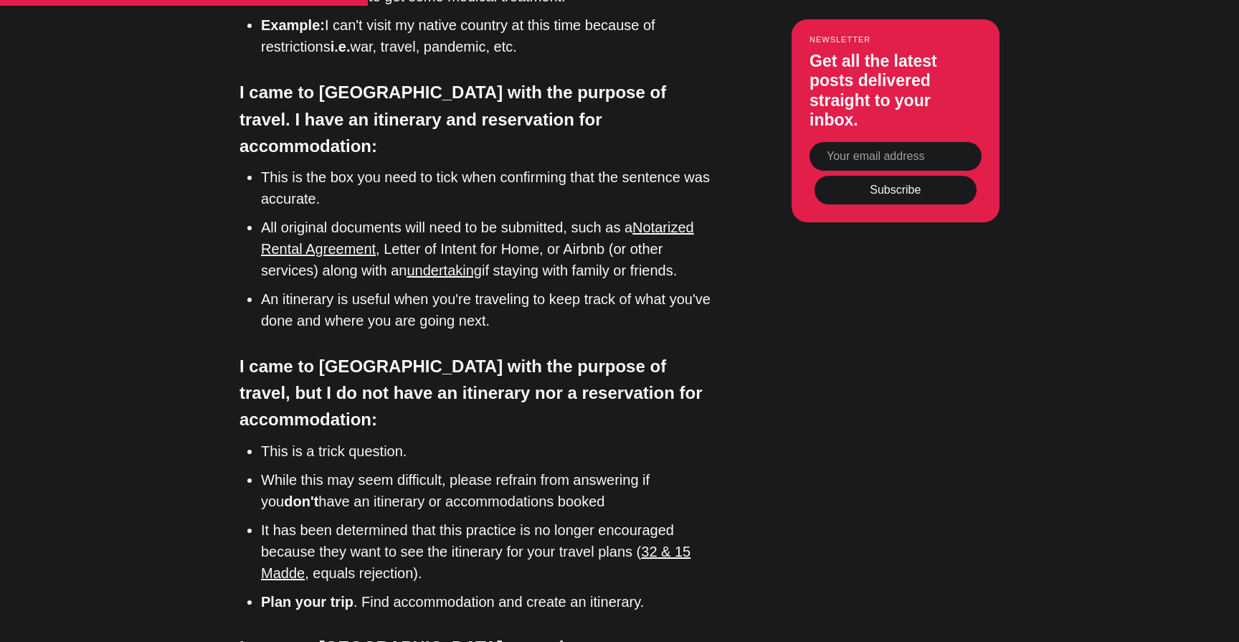
click at [395, 440] on li "This is a trick question." at bounding box center [490, 451] width 459 height 22
click at [410, 469] on li "While this may seem difficult, please refrain from answering if you don't have …" at bounding box center [490, 490] width 459 height 43
click at [394, 469] on li "While this may seem difficult, please refrain from answering if you don't have …" at bounding box center [490, 490] width 459 height 43
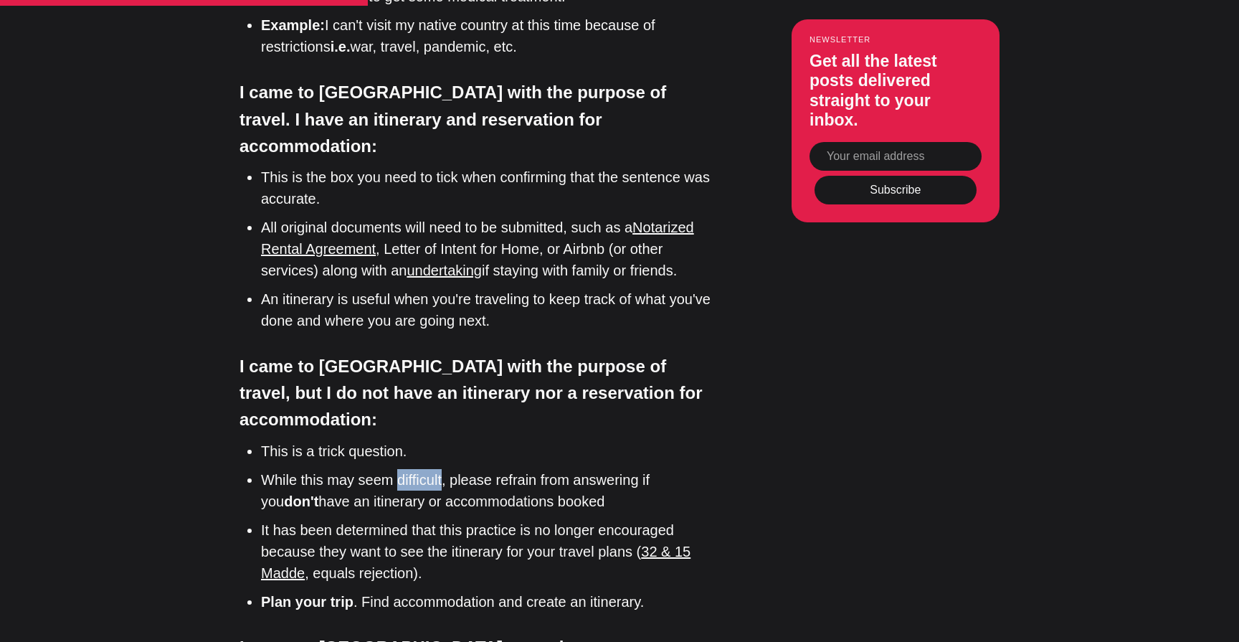
click at [394, 469] on li "While this may seem difficult, please refrain from answering if you don't have …" at bounding box center [490, 490] width 459 height 43
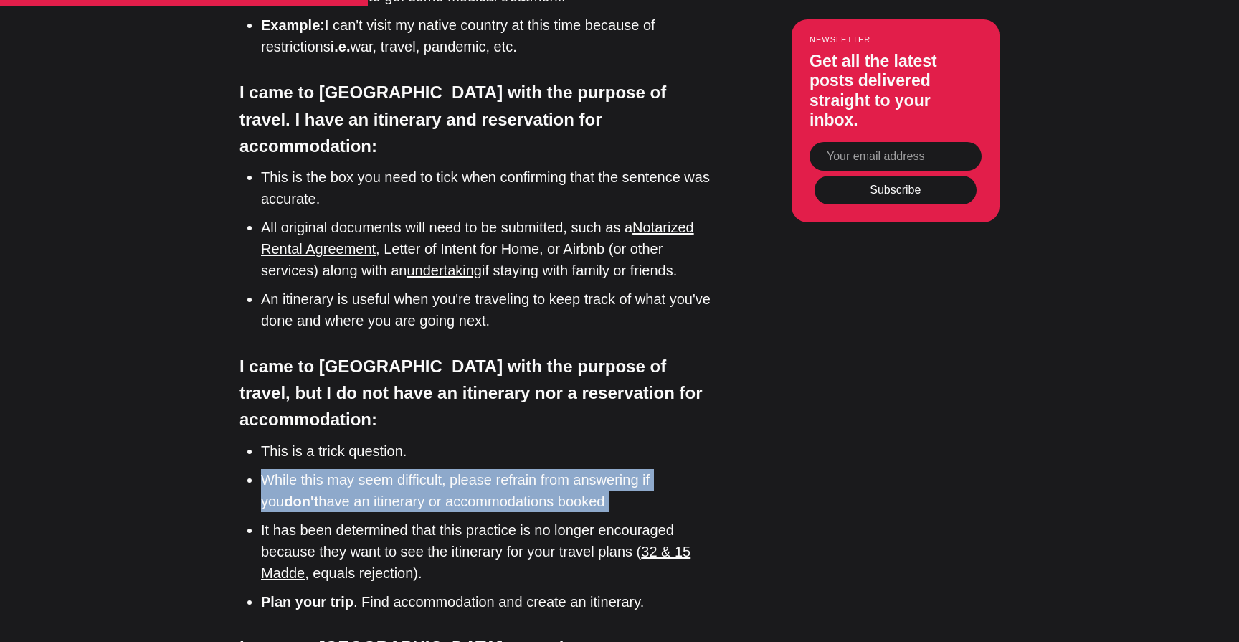
click at [394, 469] on li "While this may seem difficult, please refrain from answering if you don't have …" at bounding box center [490, 490] width 459 height 43
click at [400, 469] on li "While this may seem difficult, please refrain from answering if you don't have …" at bounding box center [490, 490] width 459 height 43
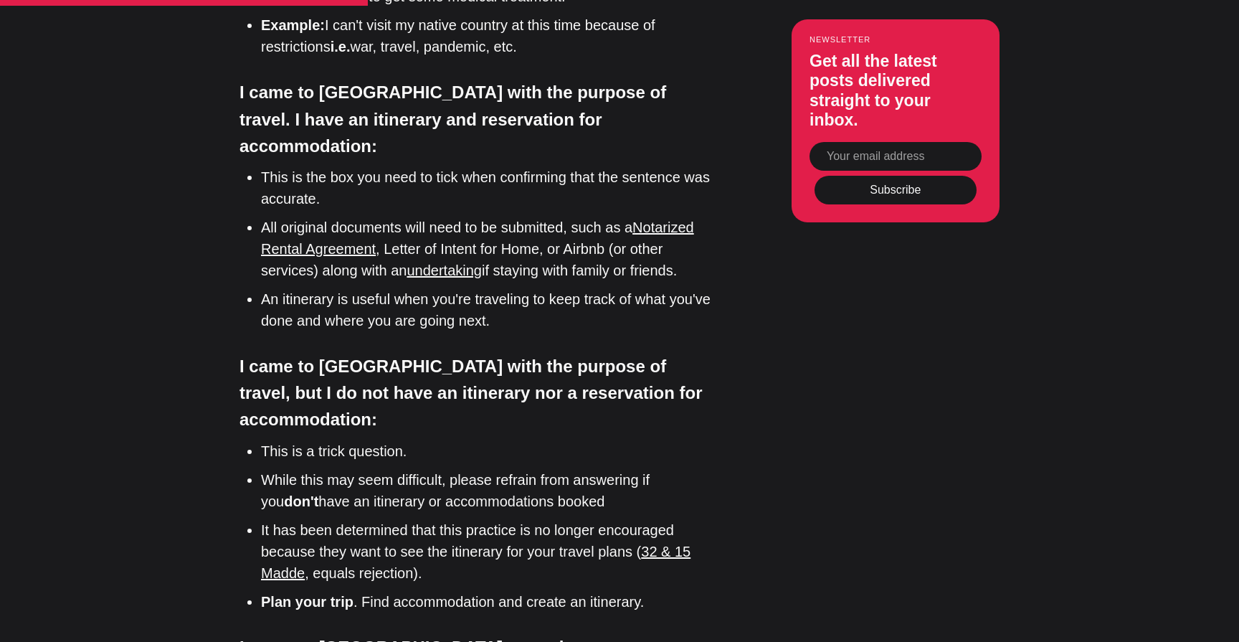
click at [442, 469] on li "While this may seem difficult, please refrain from answering if you don't have …" at bounding box center [490, 490] width 459 height 43
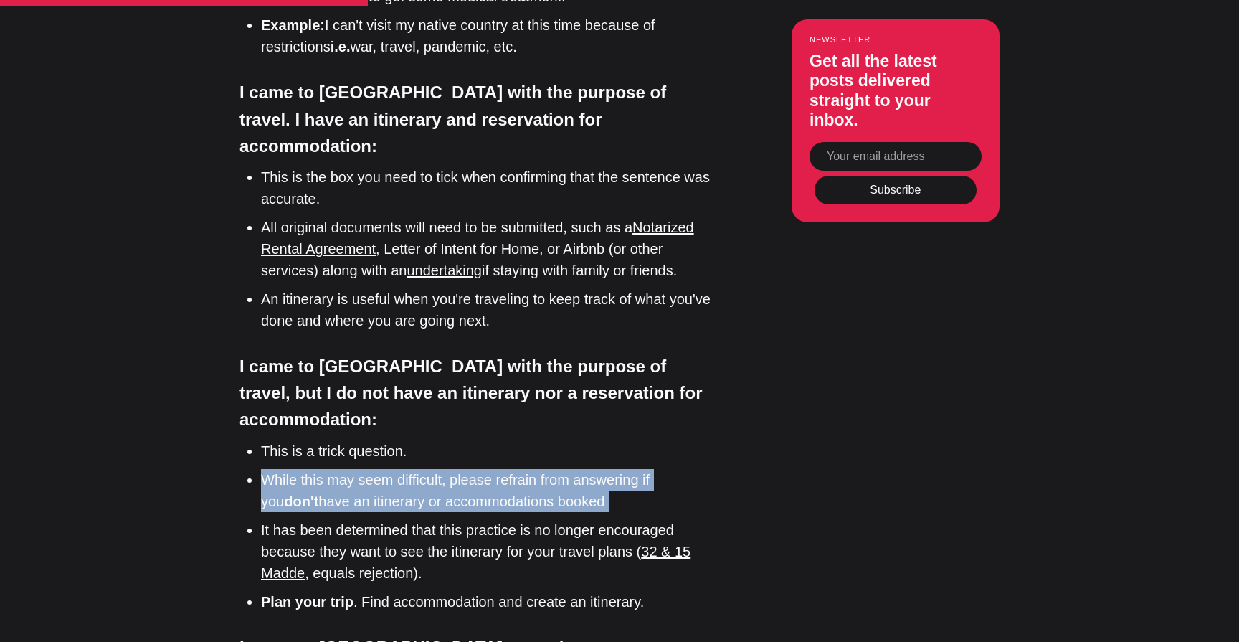
click at [442, 469] on li "While this may seem difficult, please refrain from answering if you don't have …" at bounding box center [490, 490] width 459 height 43
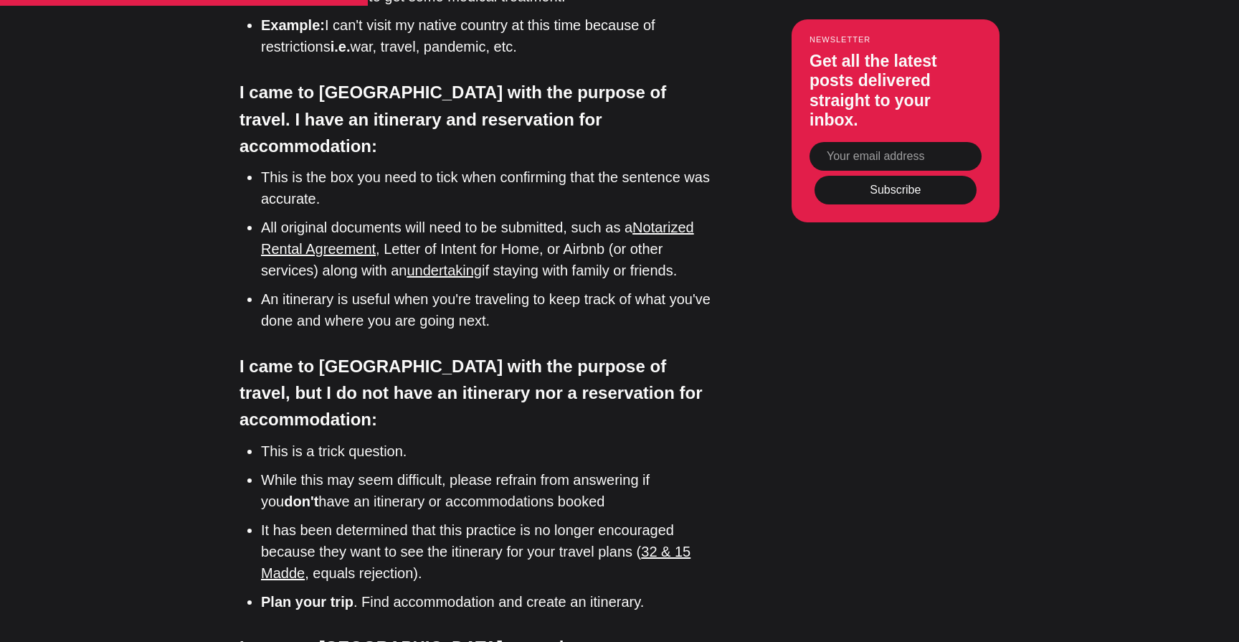
click at [423, 469] on li "While this may seem difficult, please refrain from answering if you don't have …" at bounding box center [490, 490] width 459 height 43
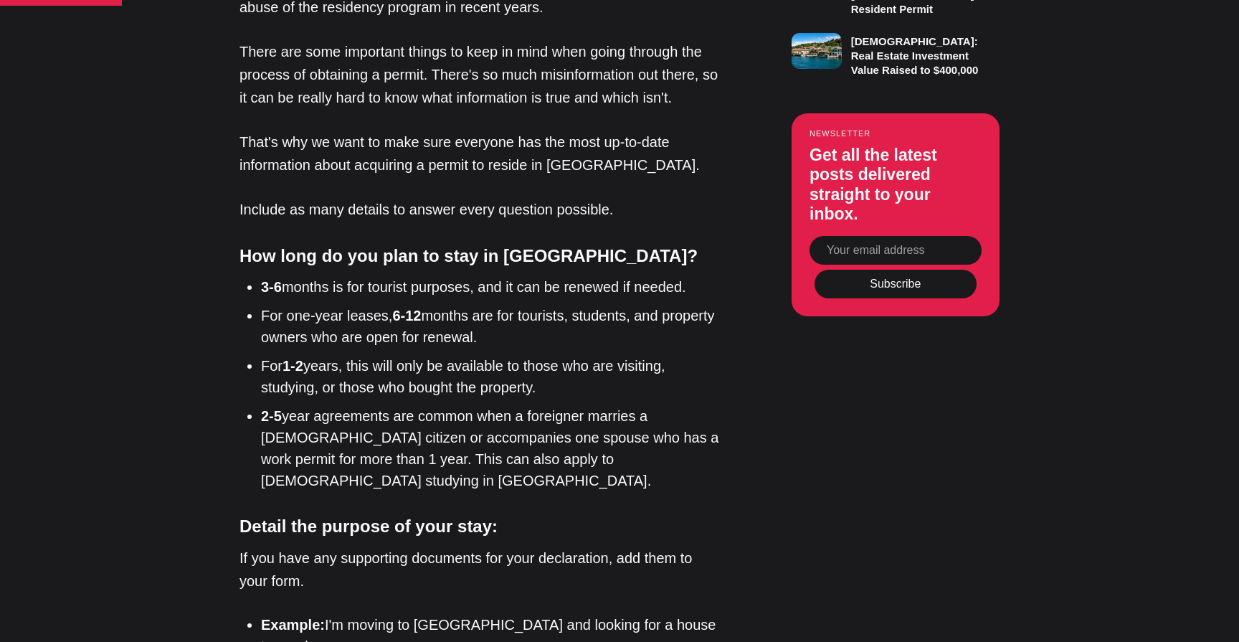
scroll to position [1376, 0]
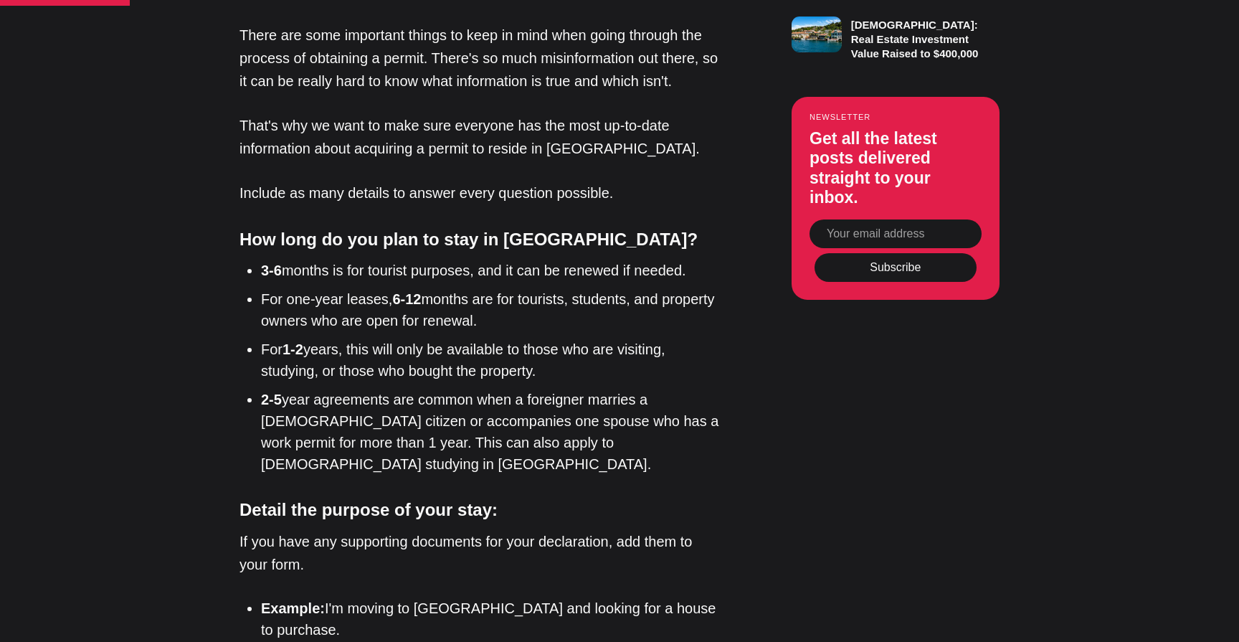
click at [359, 496] on h4 "Detail the purpose of your stay:" at bounding box center [480, 509] width 480 height 27
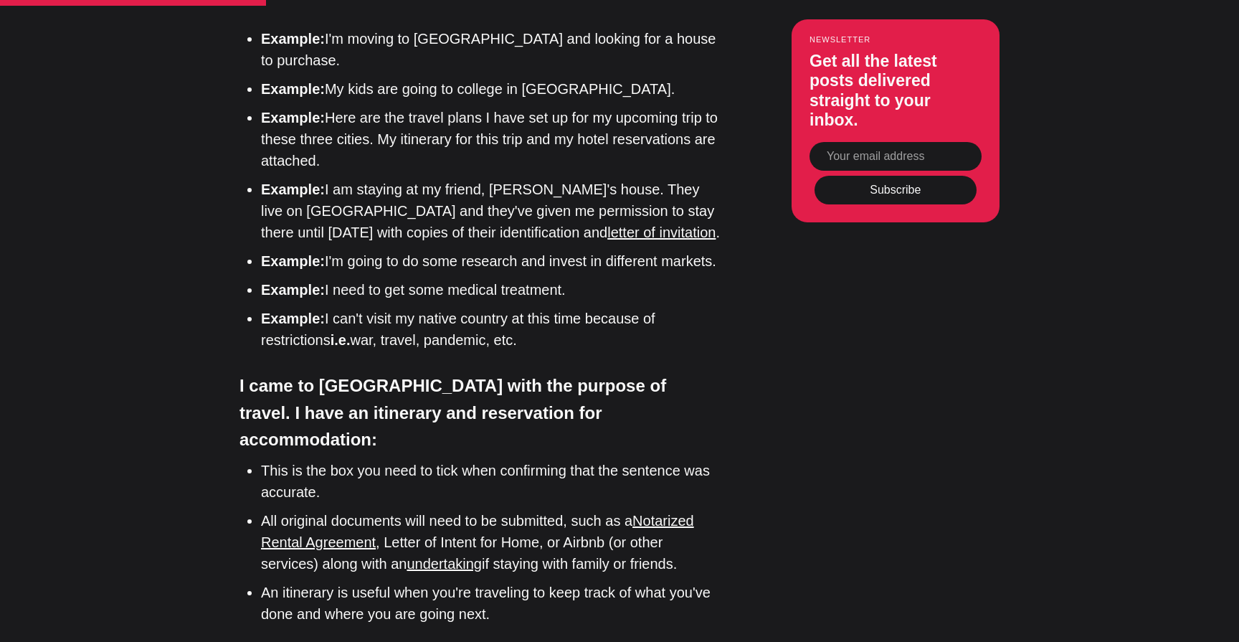
scroll to position [1950, 0]
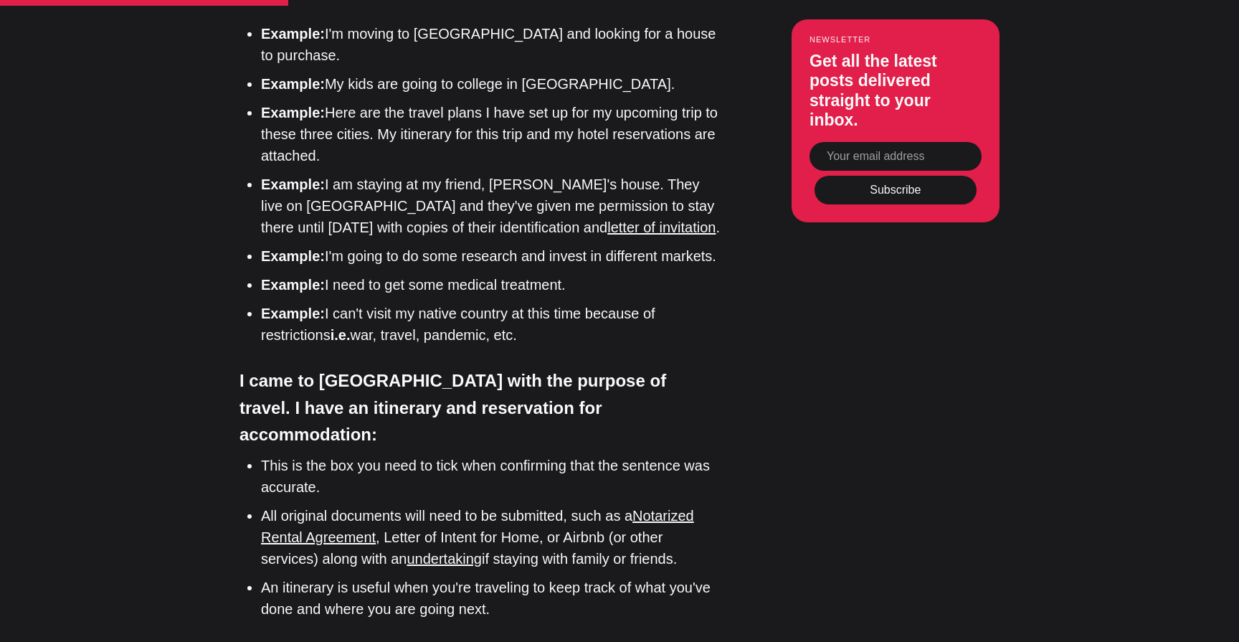
click at [379, 367] on h4 "I came to Turkiye with the purpose of travel. I have an itinerary and reservati…" at bounding box center [480, 407] width 480 height 80
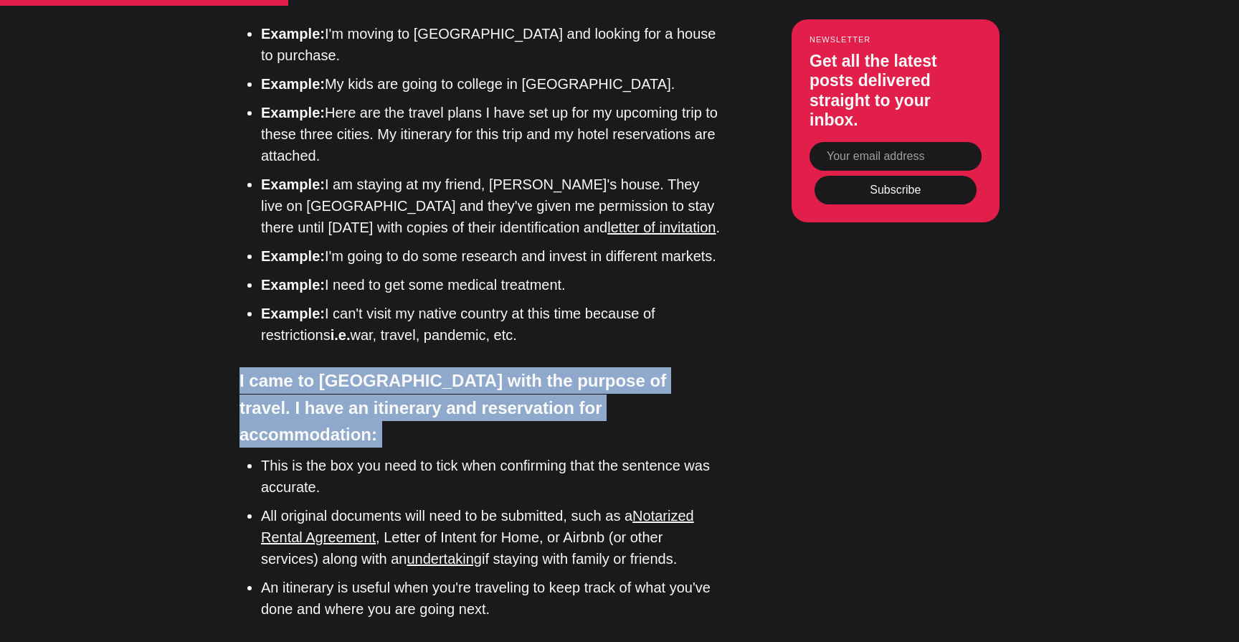
click at [379, 367] on h4 "I came to Turkiye with the purpose of travel. I have an itinerary and reservati…" at bounding box center [480, 407] width 480 height 80
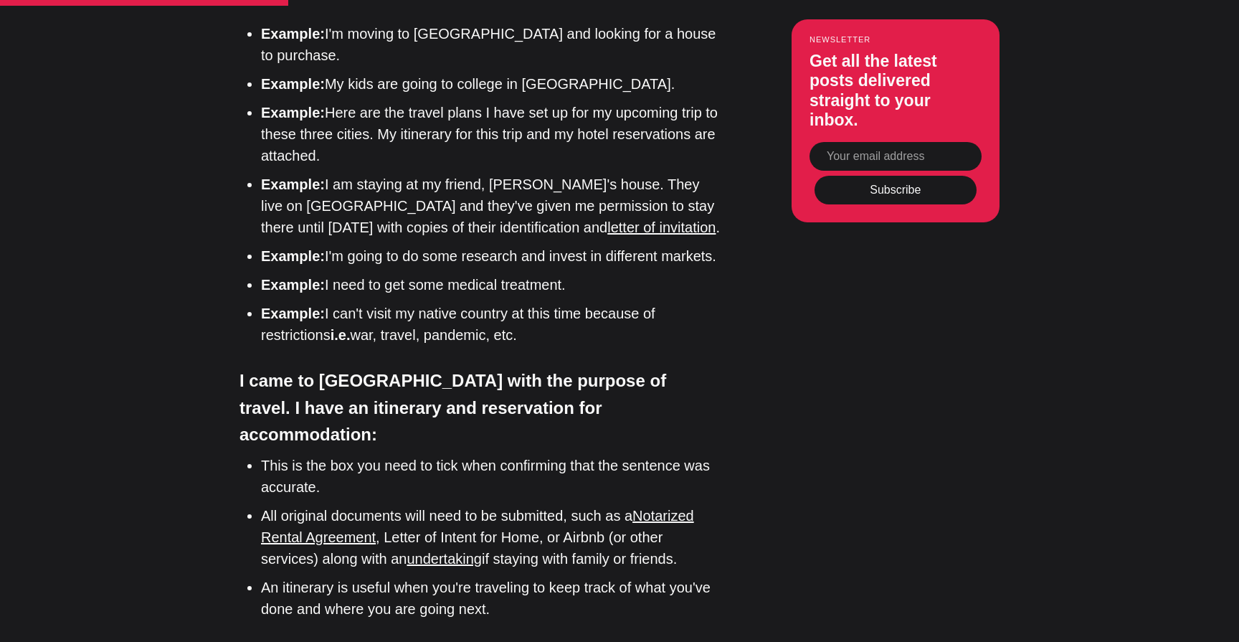
click at [466, 367] on h4 "I came to Turkiye with the purpose of travel. I have an itinerary and reservati…" at bounding box center [480, 407] width 480 height 80
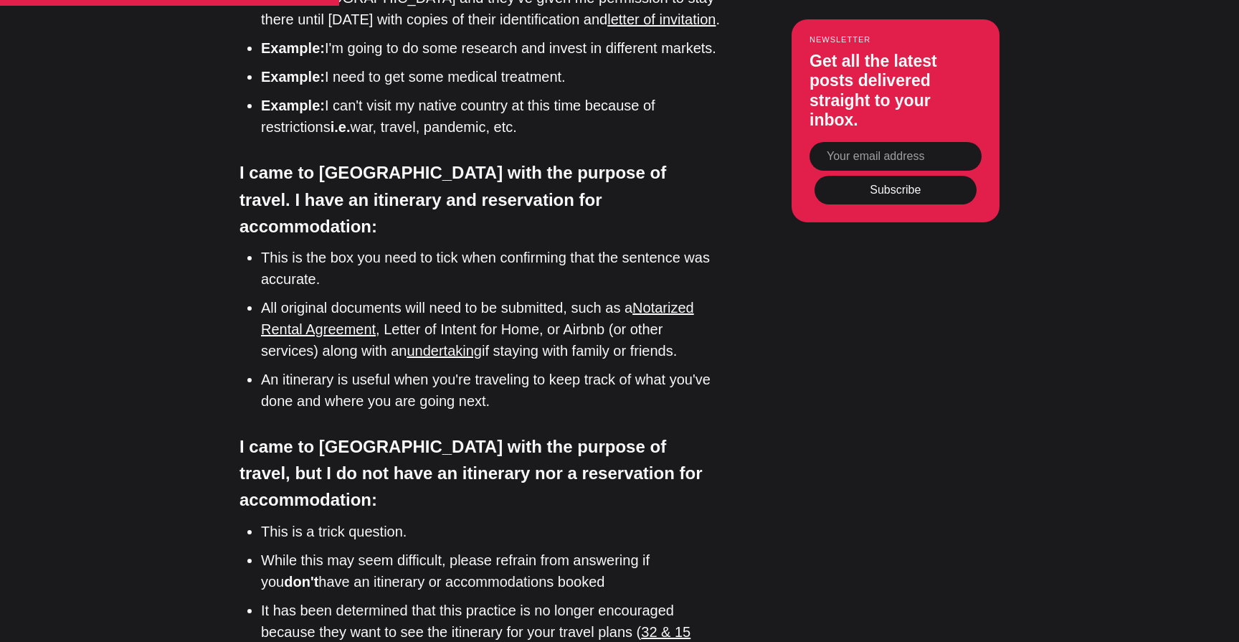
scroll to position [2169, 0]
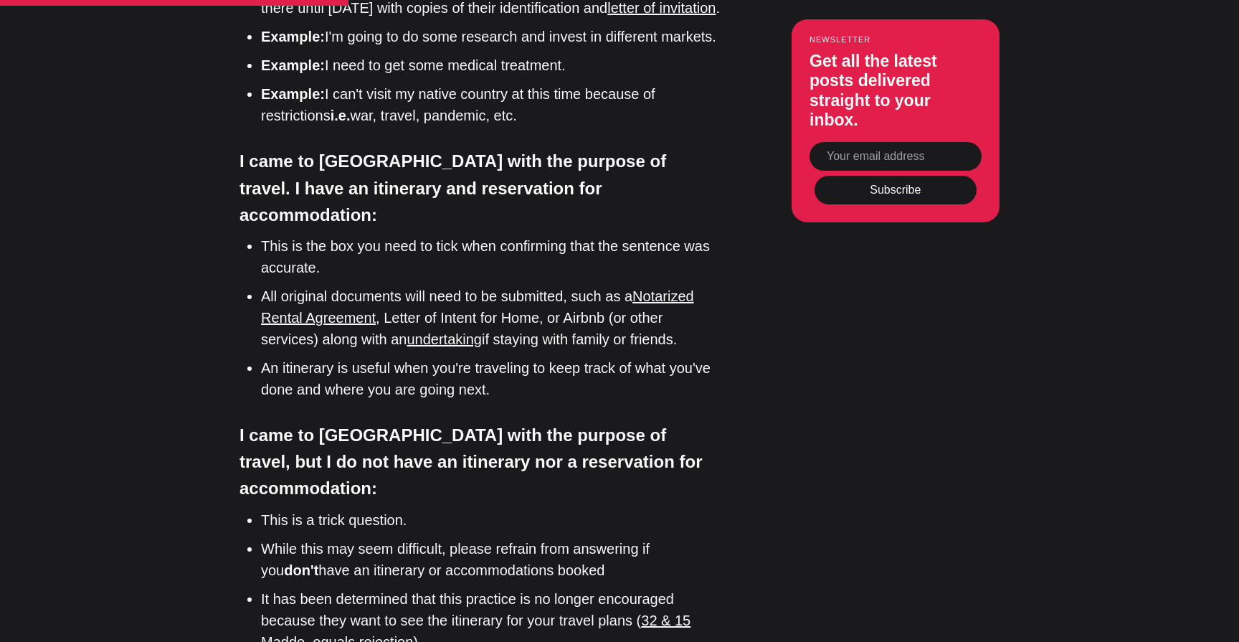
click at [453, 422] on h4 "I came to Turkiye with the purpose of travel, but I do not have an itinerary no…" at bounding box center [480, 462] width 480 height 80
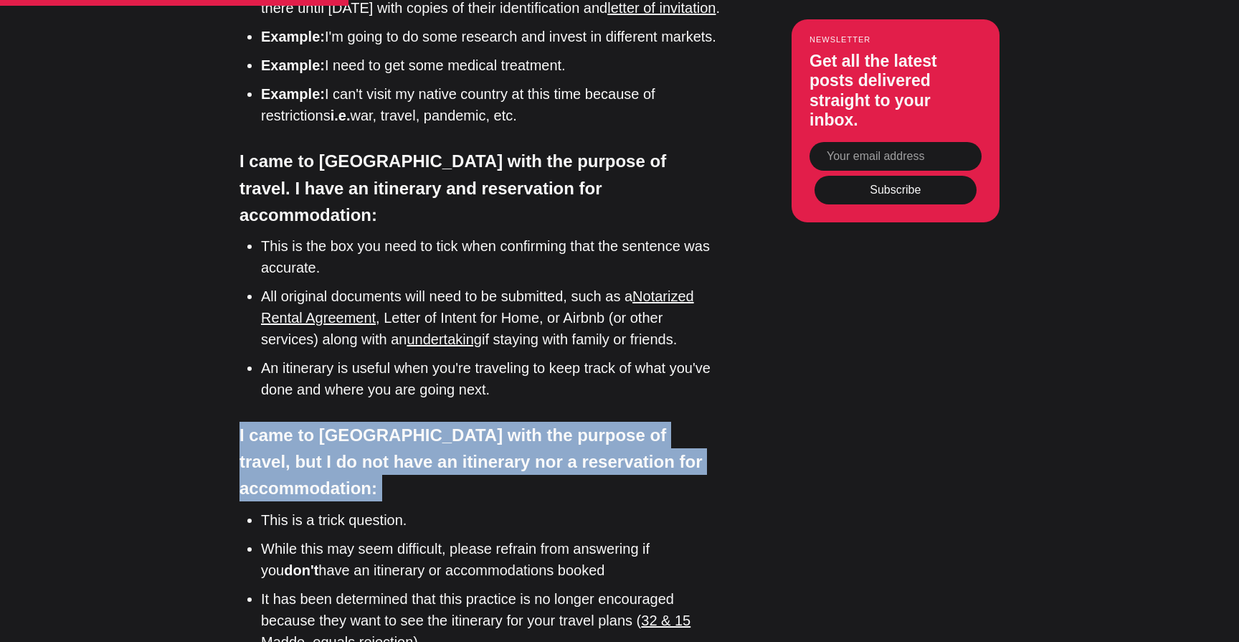
click at [453, 422] on h4 "I came to Turkiye with the purpose of travel, but I do not have an itinerary no…" at bounding box center [480, 462] width 480 height 80
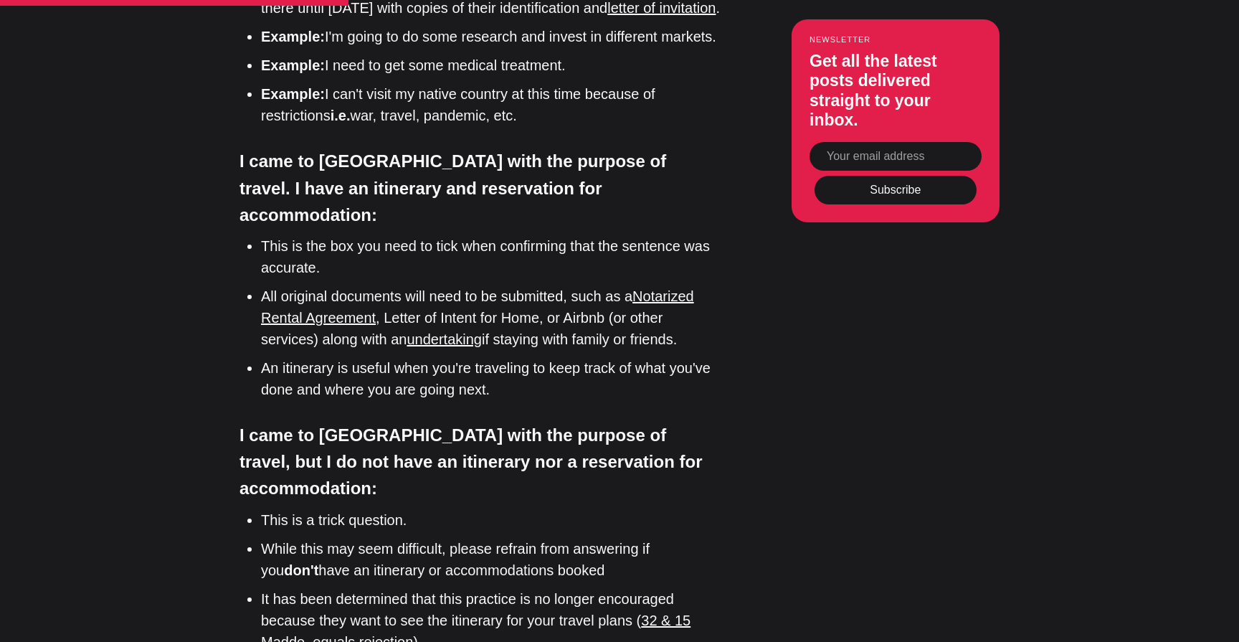
click at [357, 148] on h4 "I came to Turkiye with the purpose of travel. I have an itinerary and reservati…" at bounding box center [480, 188] width 480 height 80
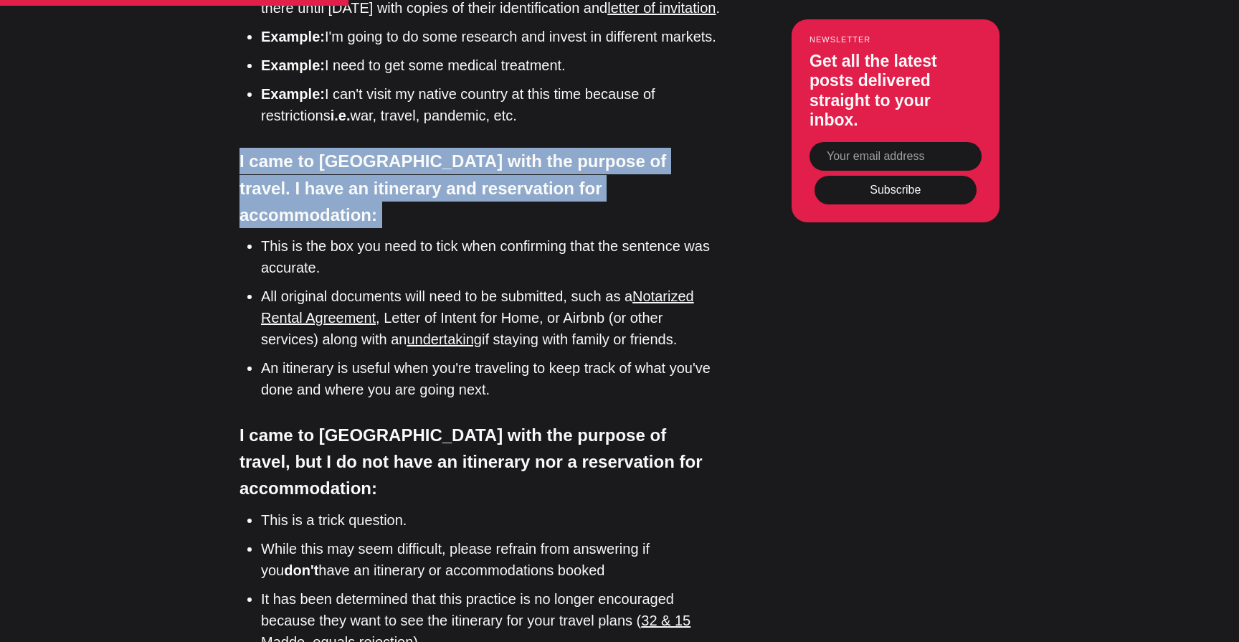
click at [357, 148] on h4 "I came to Turkiye with the purpose of travel. I have an itinerary and reservati…" at bounding box center [480, 188] width 480 height 80
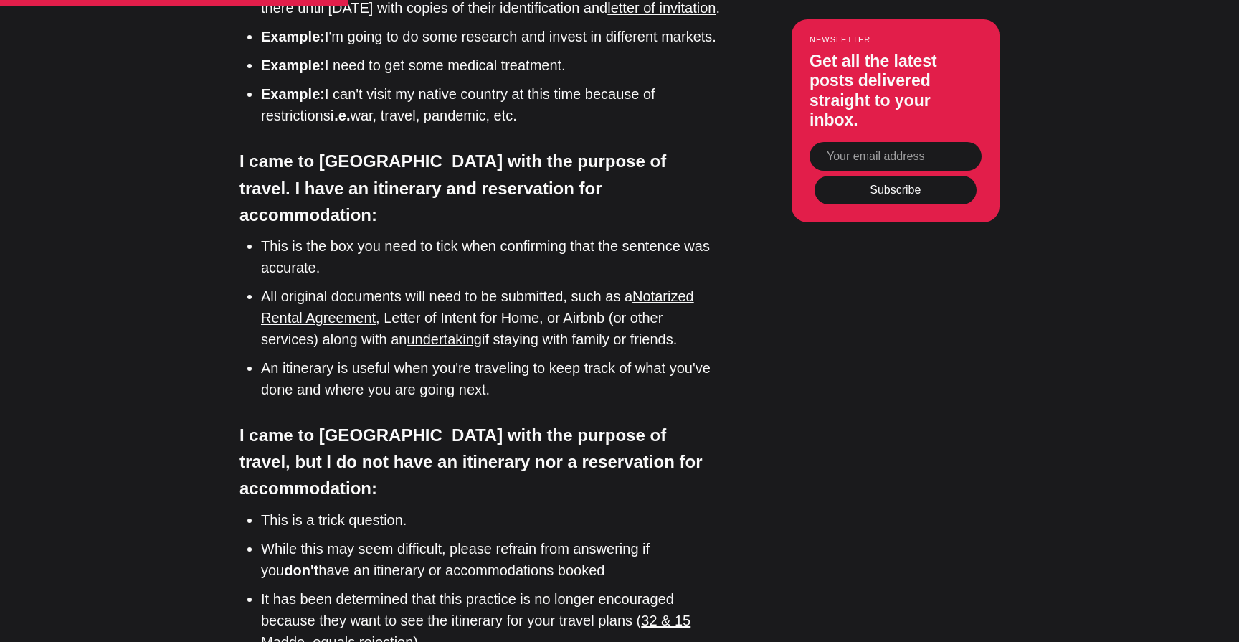
click at [397, 422] on h4 "I came to Turkiye with the purpose of travel, but I do not have an itinerary no…" at bounding box center [480, 462] width 480 height 80
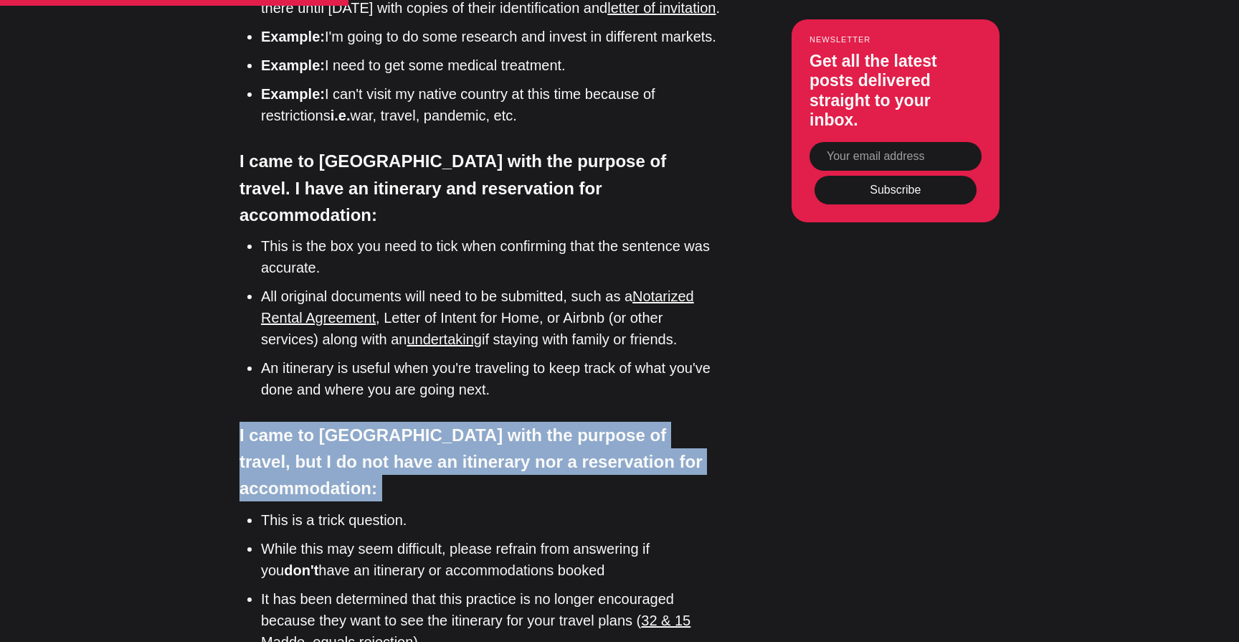
click at [397, 422] on h4 "I came to Turkiye with the purpose of travel, but I do not have an itinerary no…" at bounding box center [480, 462] width 480 height 80
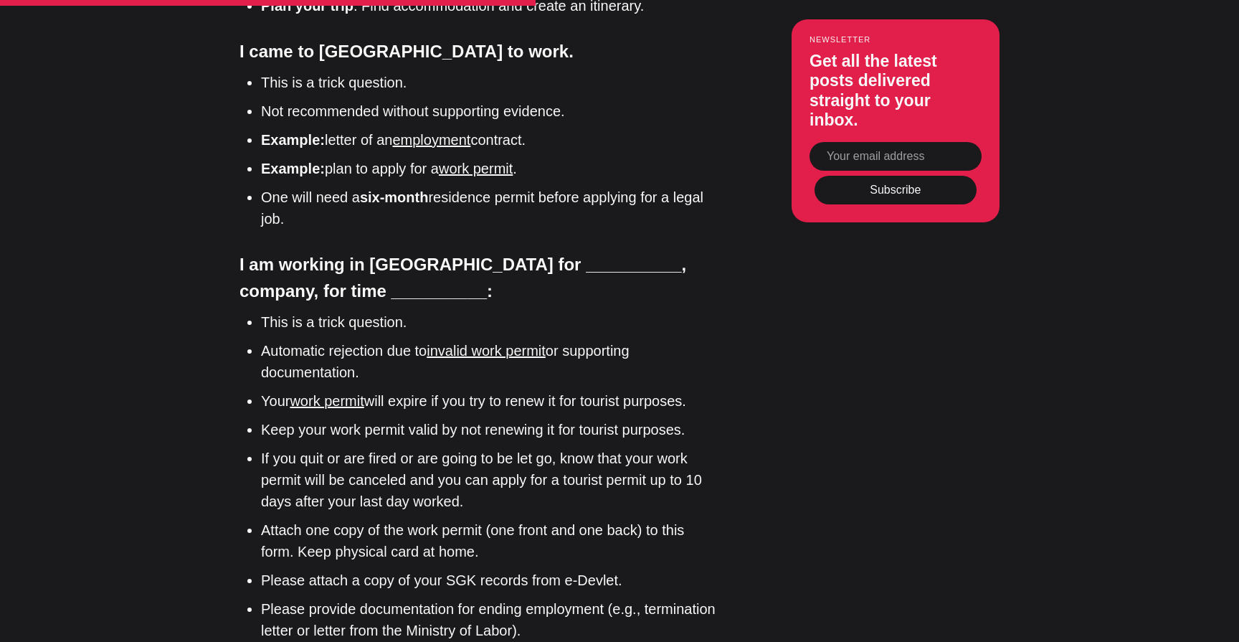
scroll to position [2832, 0]
